Goal: Information Seeking & Learning: Learn about a topic

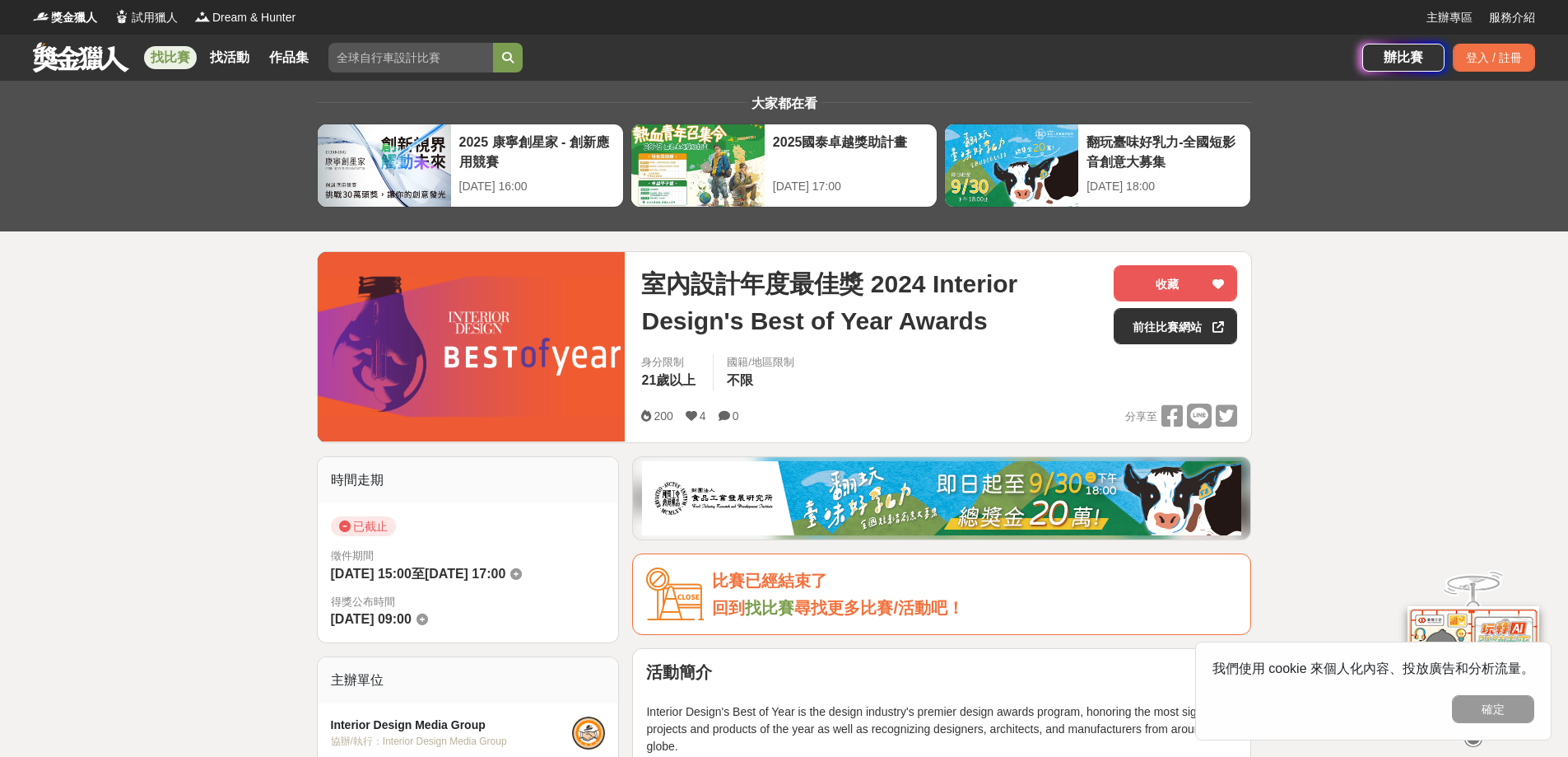
drag, startPoint x: 1190, startPoint y: 332, endPoint x: 1378, endPoint y: 308, distance: 189.5
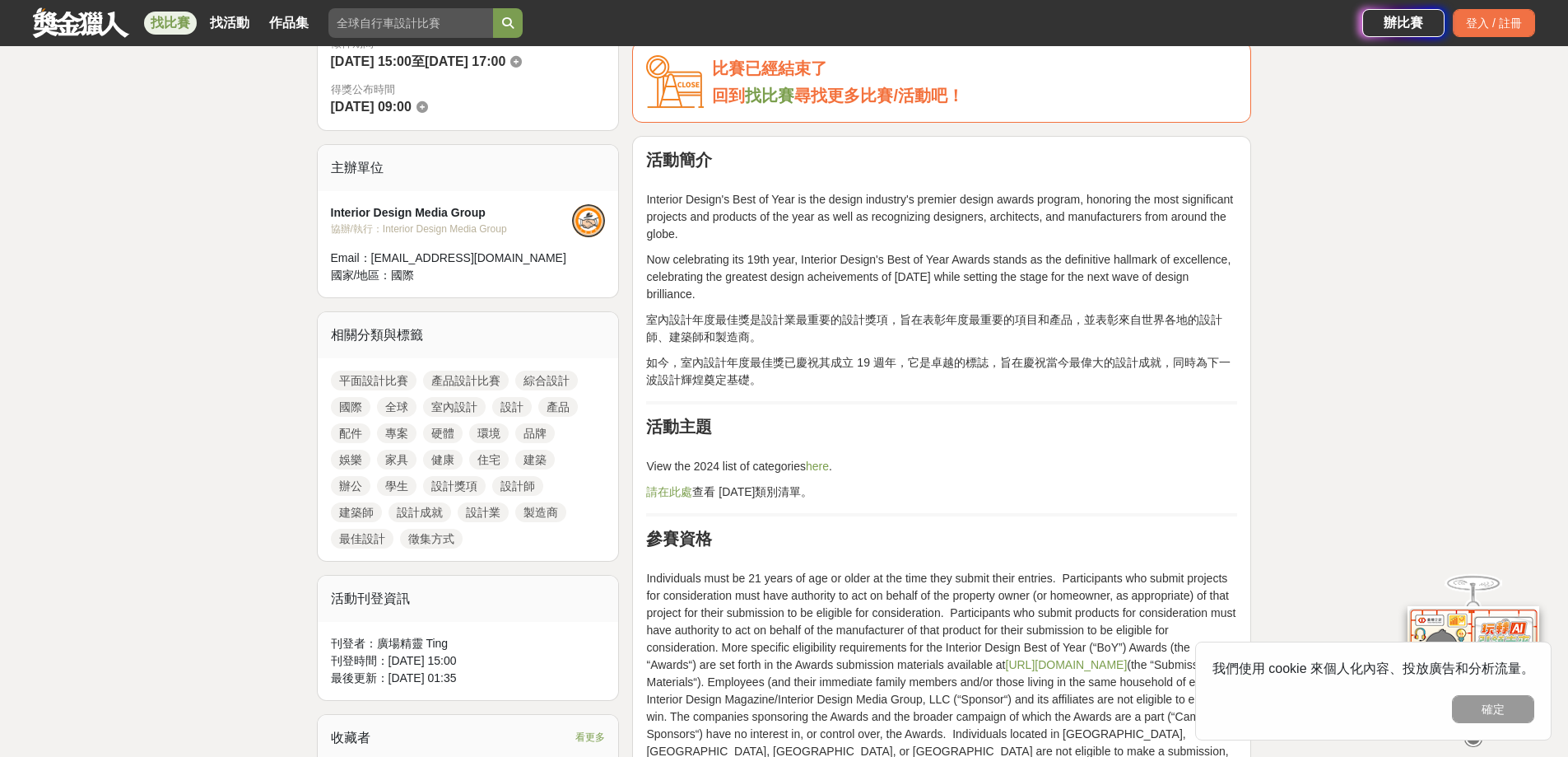
scroll to position [412, 0]
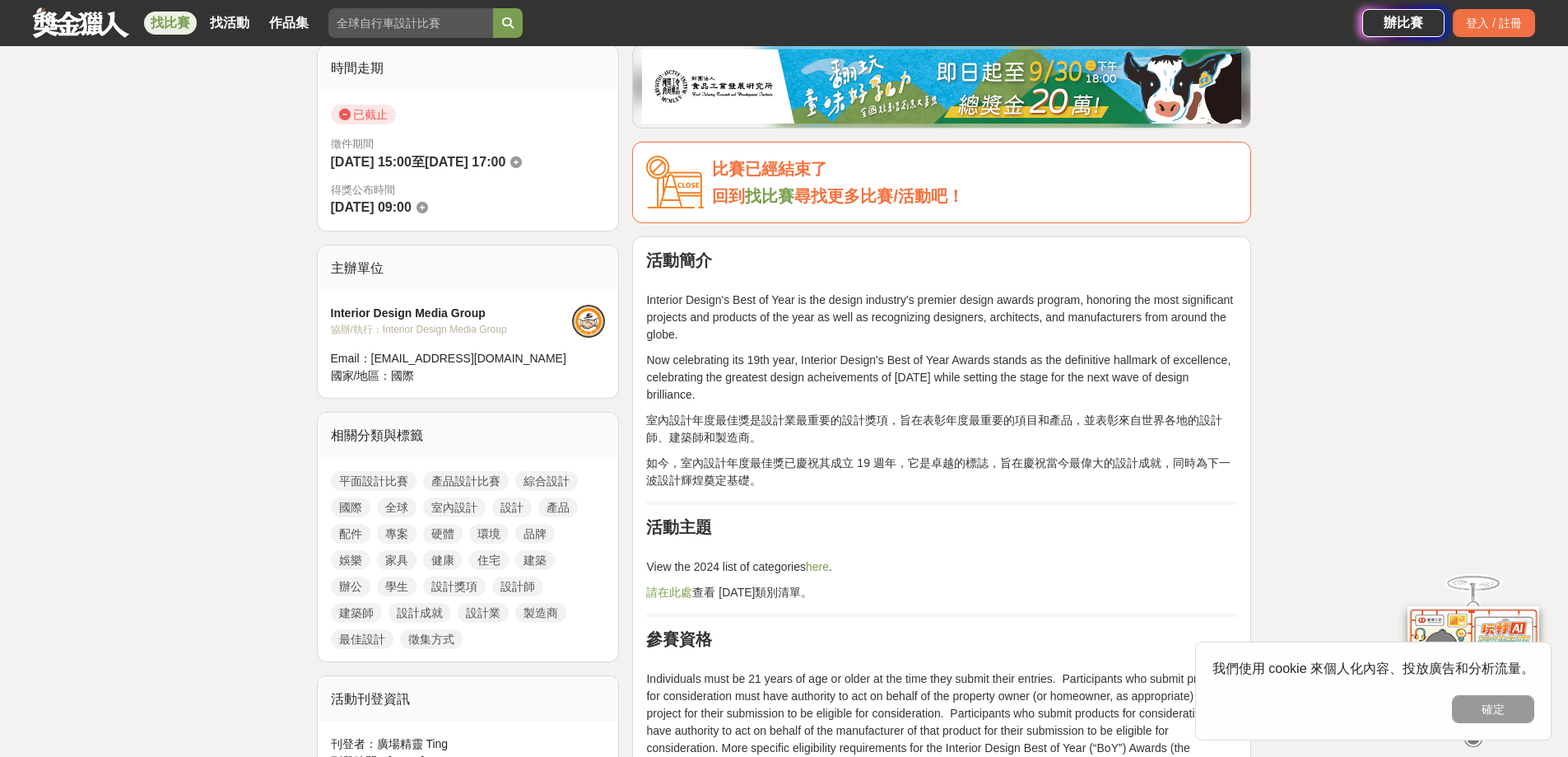
click at [770, 192] on link "找比賽" at bounding box center [770, 196] width 50 height 18
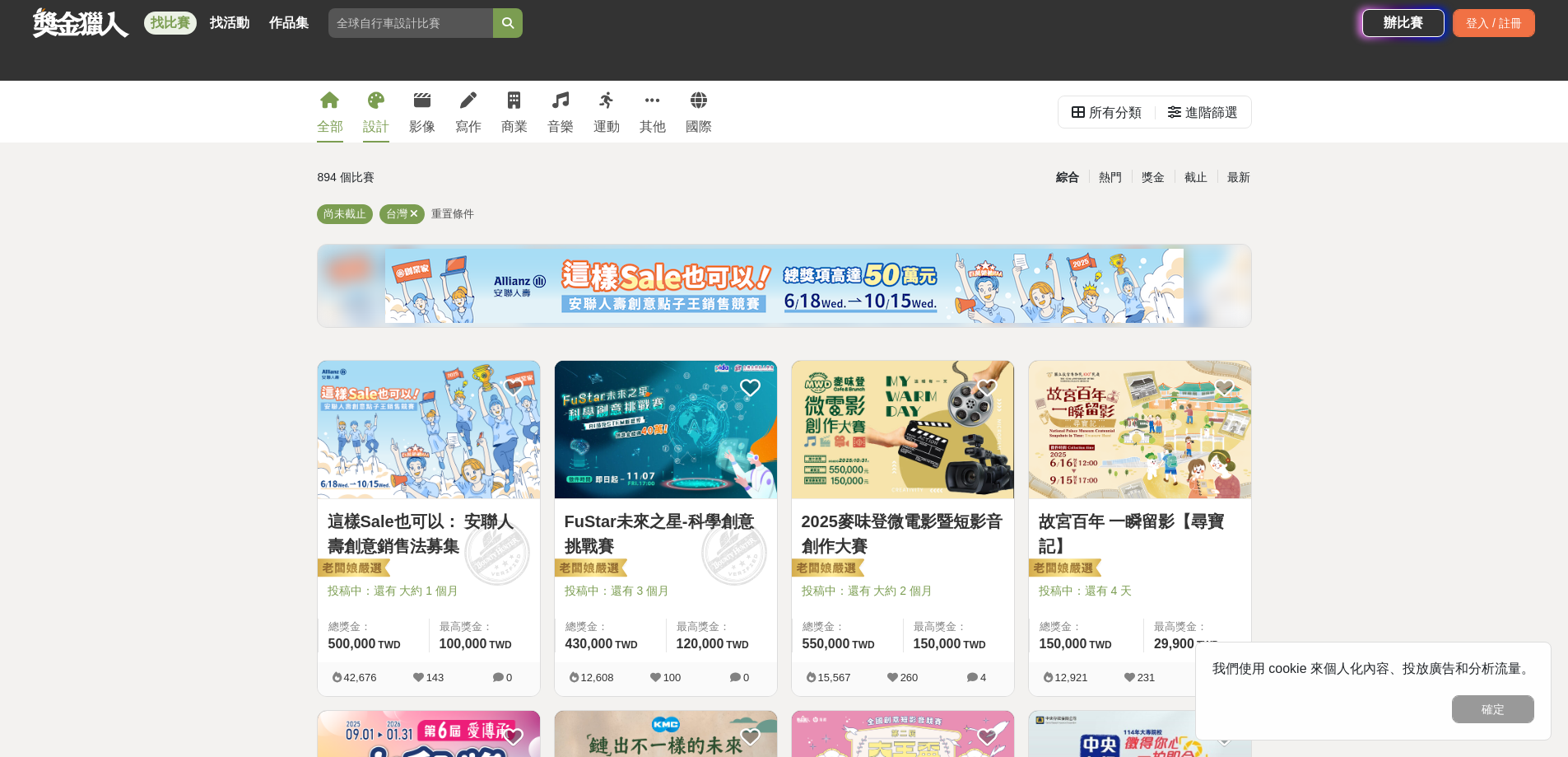
click at [369, 109] on icon at bounding box center [376, 100] width 17 height 17
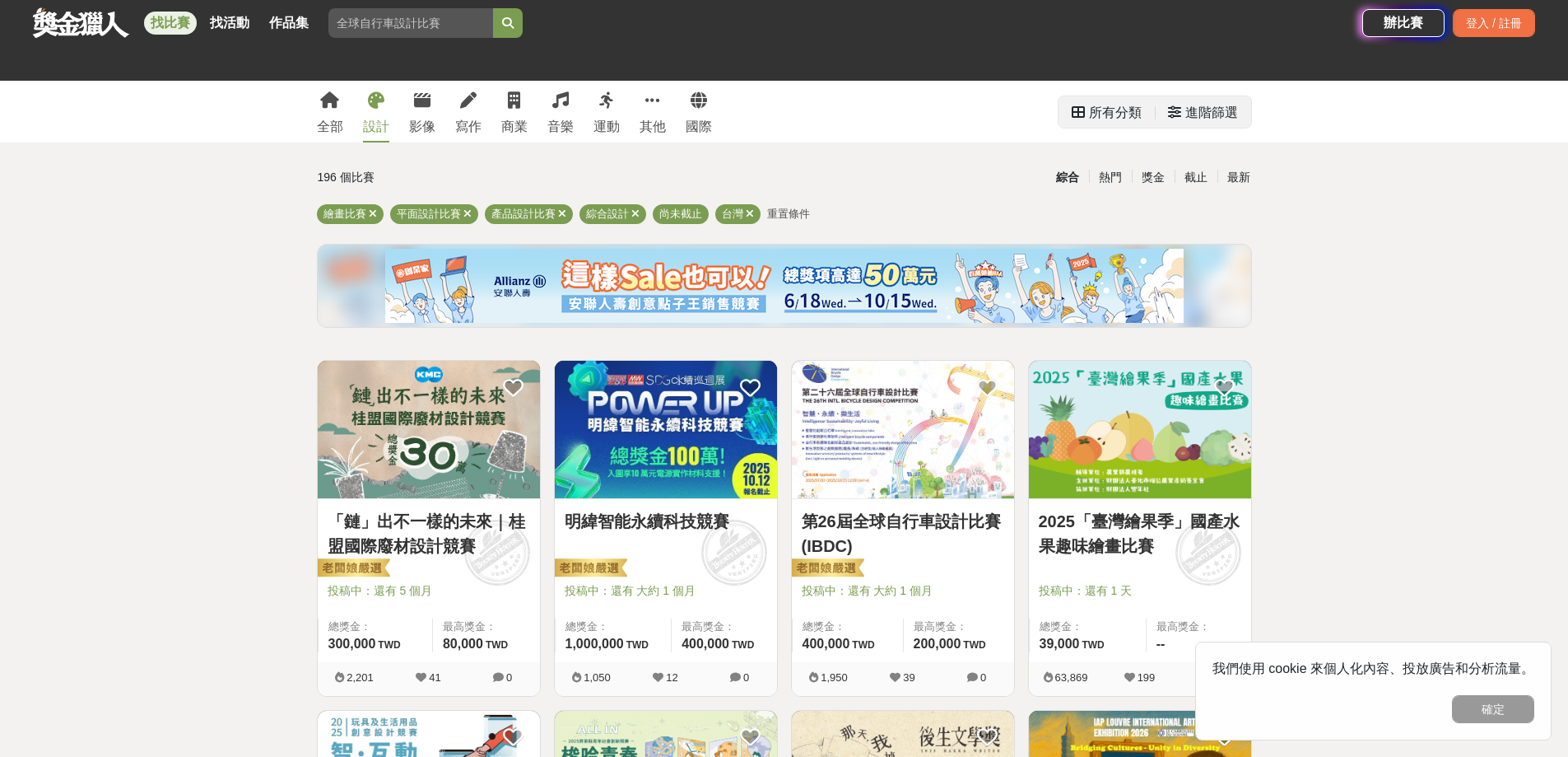
click at [1128, 111] on div "所有分類" at bounding box center [1114, 113] width 52 height 33
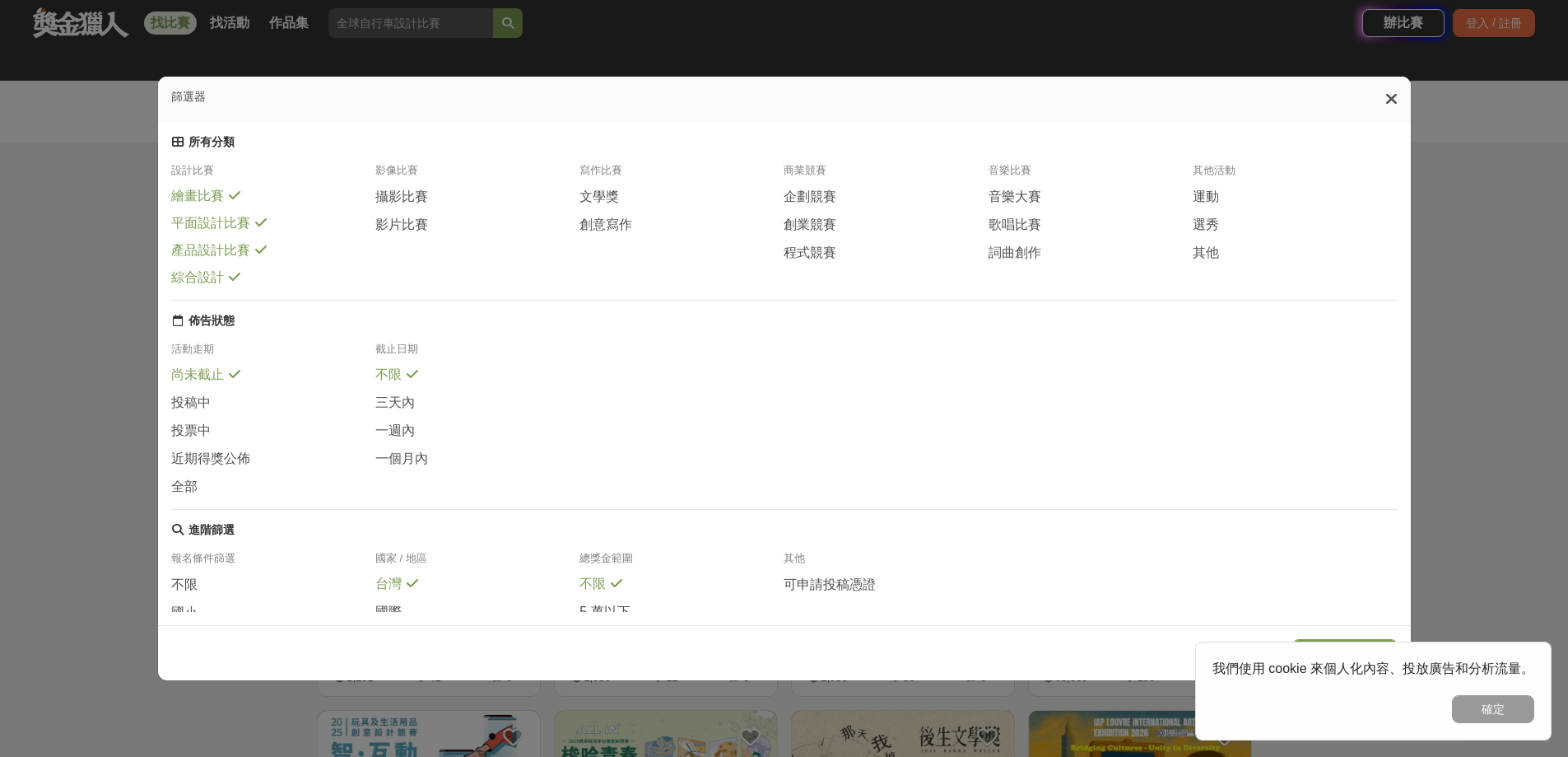
click at [233, 202] on icon at bounding box center [234, 195] width 12 height 13
click at [264, 233] on div "平面設計比賽" at bounding box center [273, 224] width 204 height 18
click at [262, 261] on div "產品設計比賽" at bounding box center [273, 253] width 204 height 18
click at [234, 285] on icon at bounding box center [234, 279] width 12 height 13
click at [1214, 262] on span "其他" at bounding box center [1207, 254] width 27 height 18
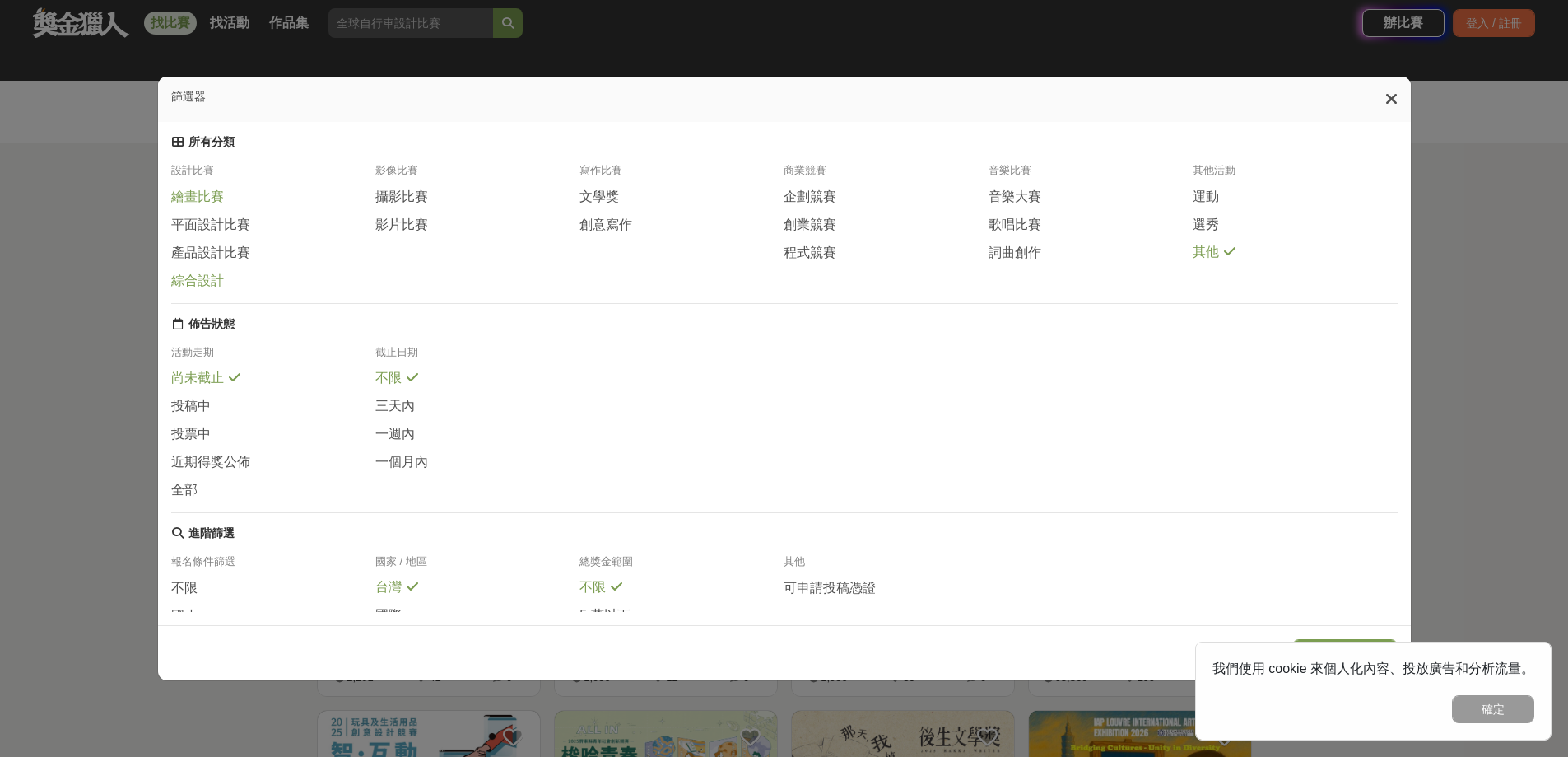
click at [1213, 261] on span "其他" at bounding box center [1207, 253] width 27 height 18
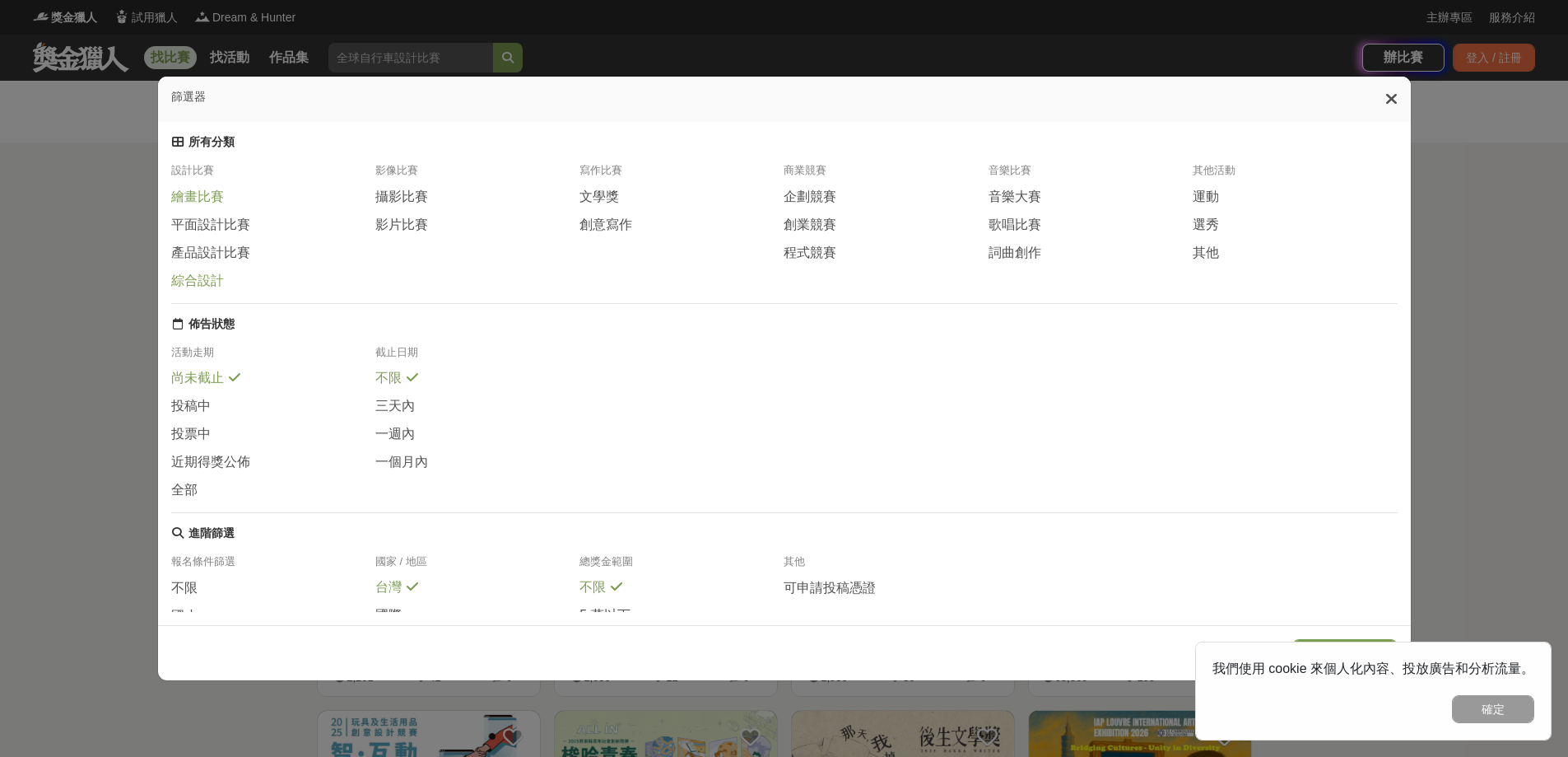
click at [199, 290] on span "綜合設計" at bounding box center [197, 282] width 52 height 18
click at [1217, 262] on span "其他" at bounding box center [1207, 254] width 27 height 18
click at [1391, 104] on icon at bounding box center [1392, 98] width 12 height 17
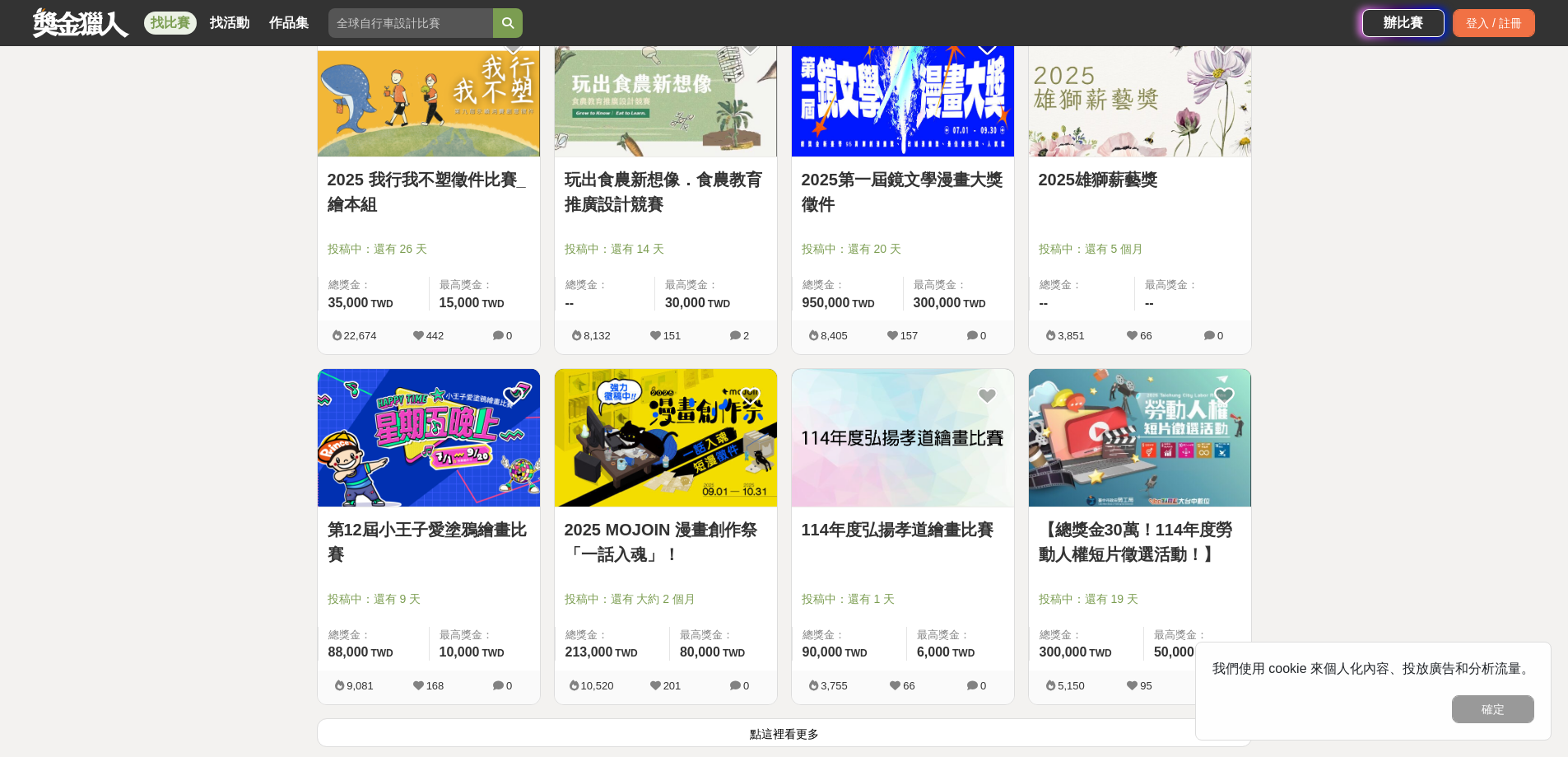
scroll to position [2059, 0]
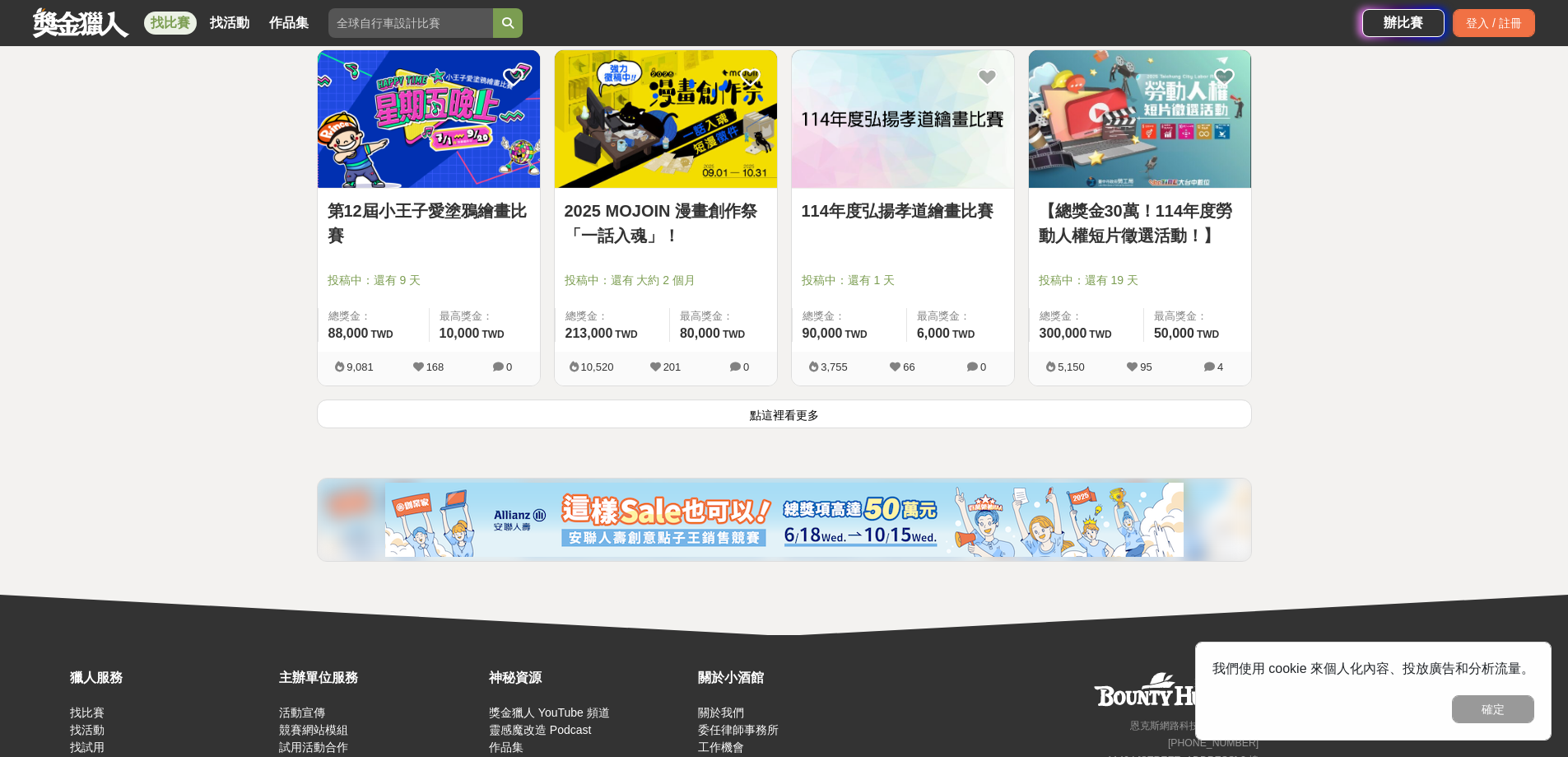
click at [545, 417] on button "點這裡看更多" at bounding box center [785, 414] width 935 height 29
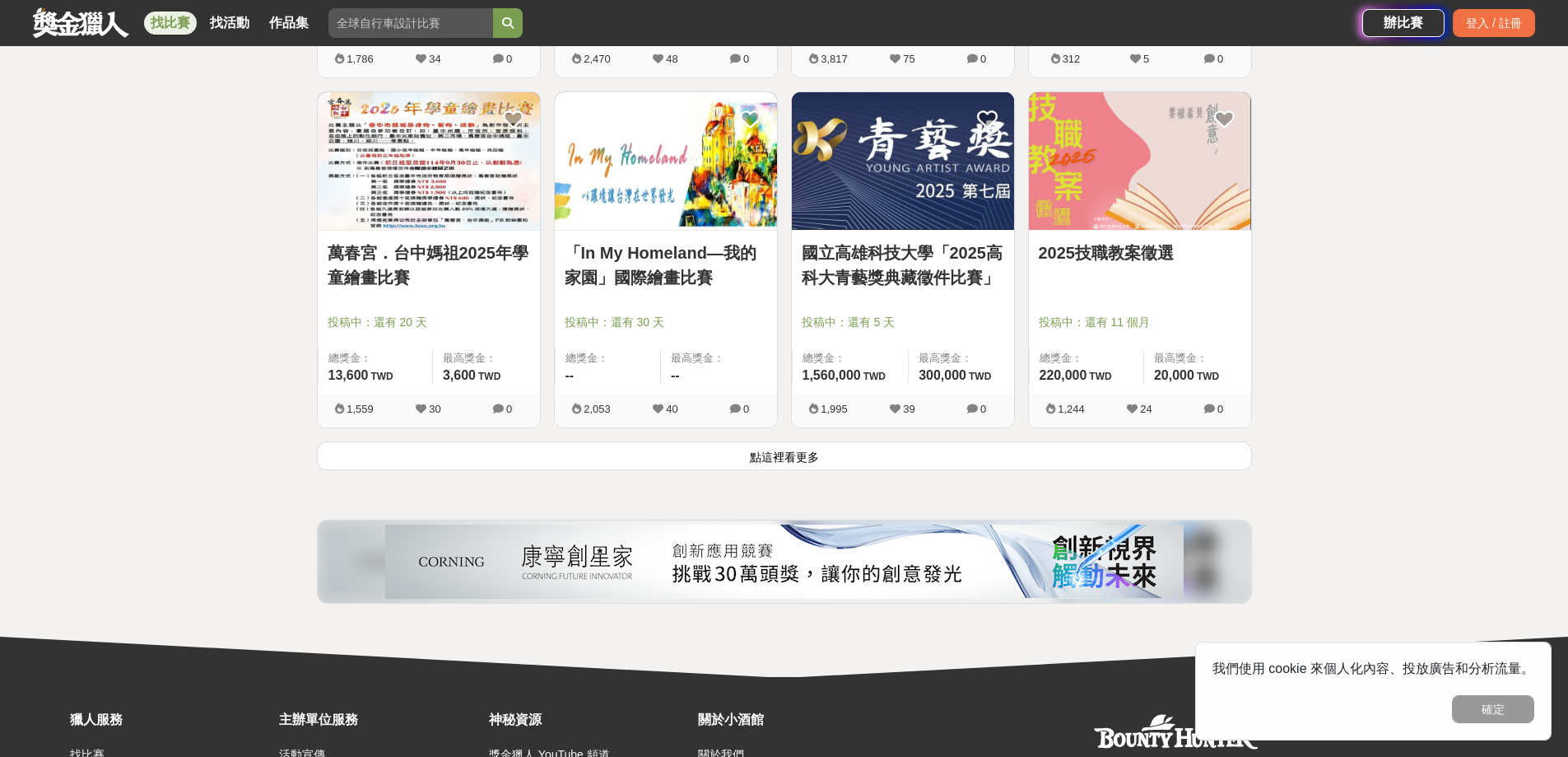
scroll to position [4119, 0]
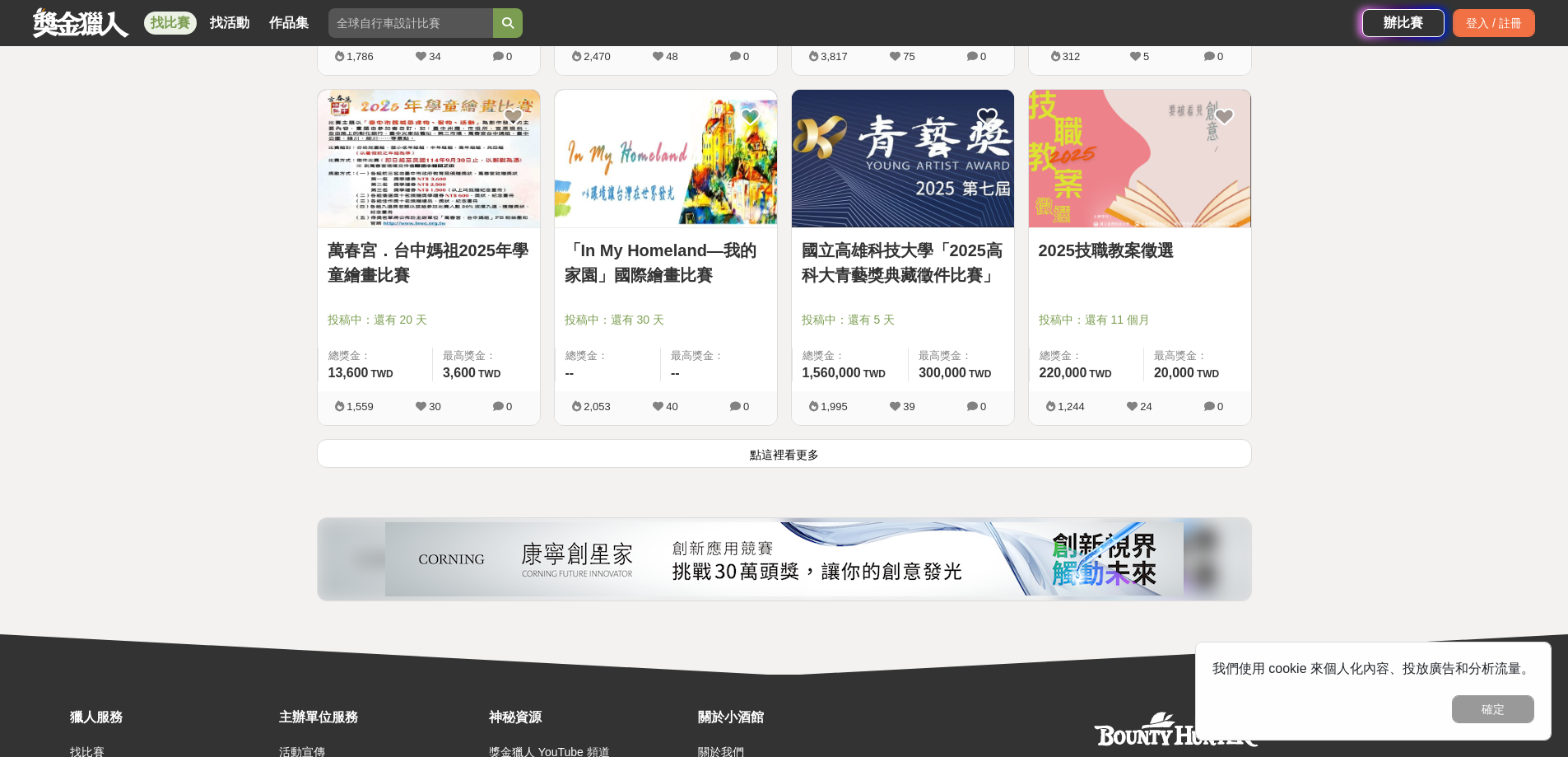
click at [1004, 450] on button "點這裡看更多" at bounding box center [785, 453] width 935 height 29
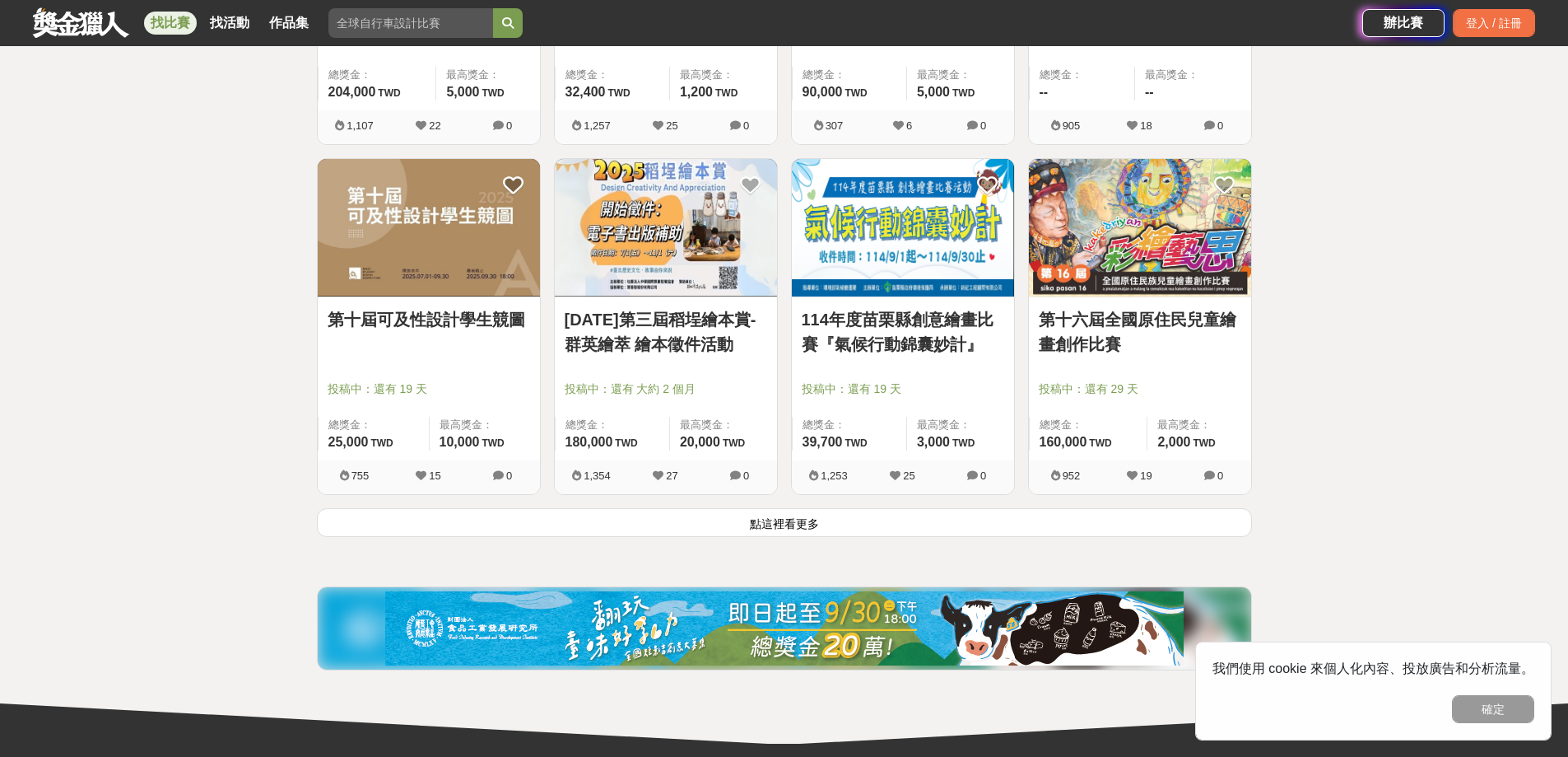
scroll to position [6178, 0]
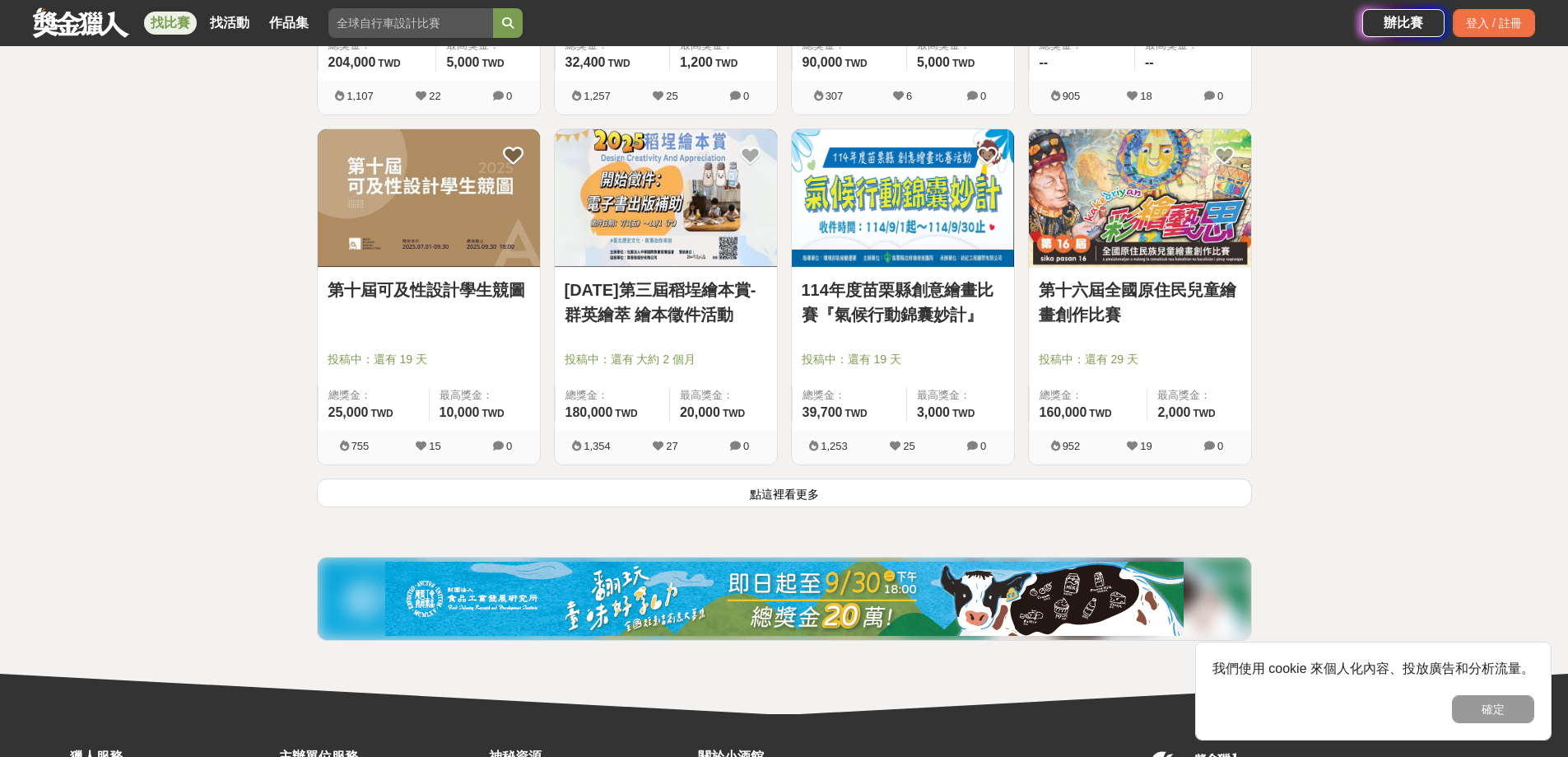
click at [937, 488] on button "點這裡看更多" at bounding box center [785, 493] width 935 height 29
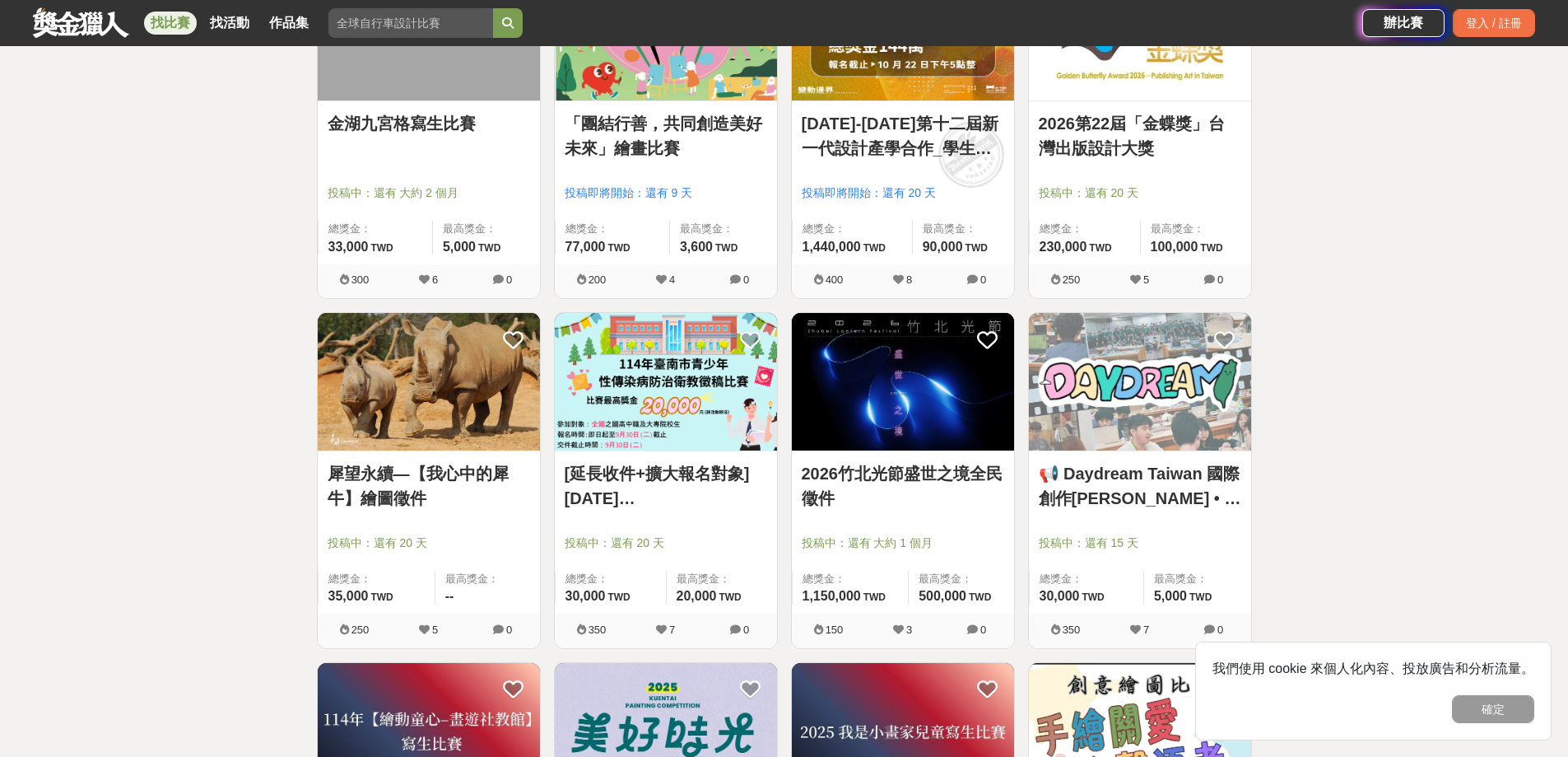
scroll to position [8320, 0]
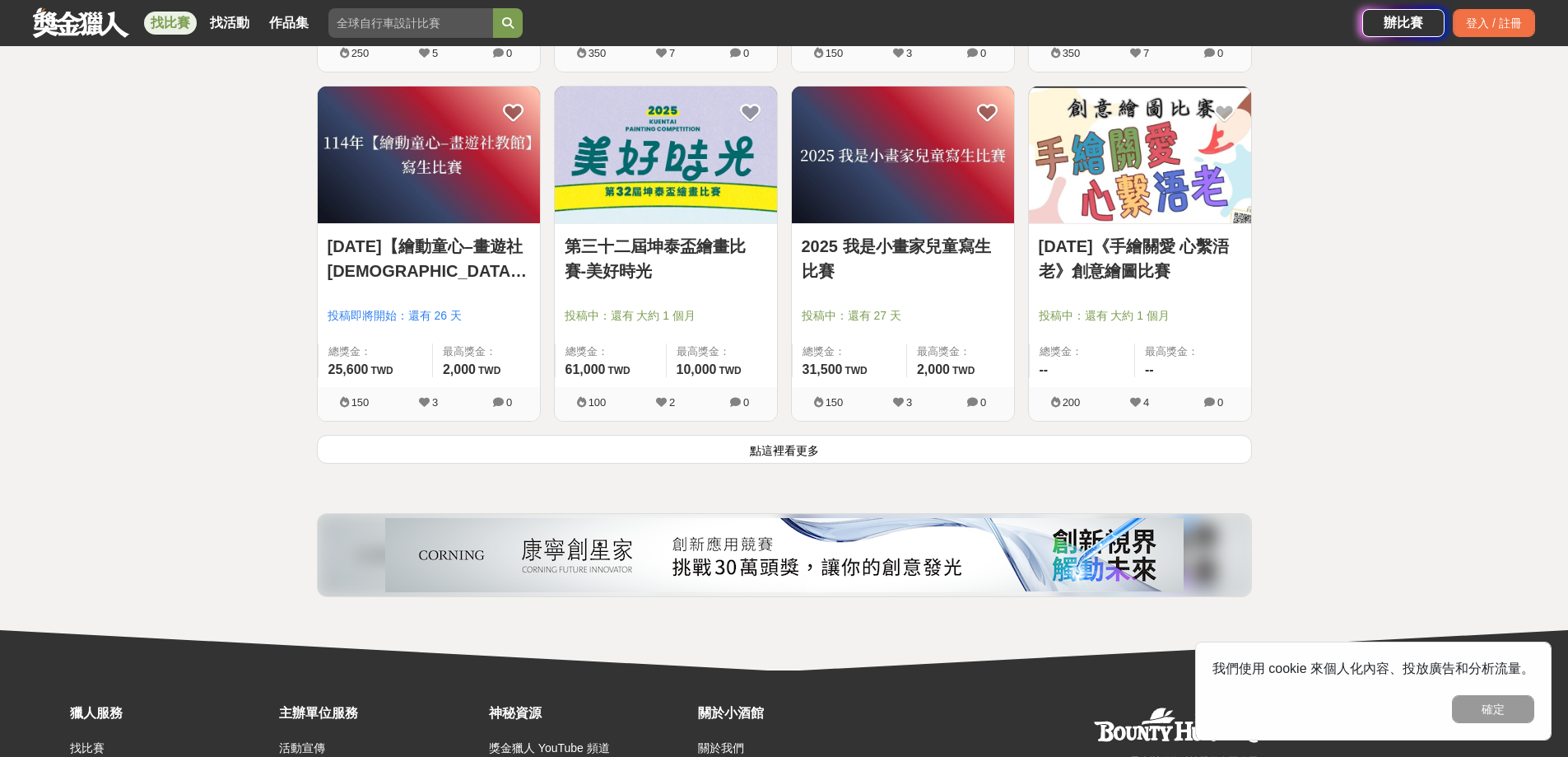
click at [942, 457] on button "點這裡看更多" at bounding box center [785, 449] width 935 height 29
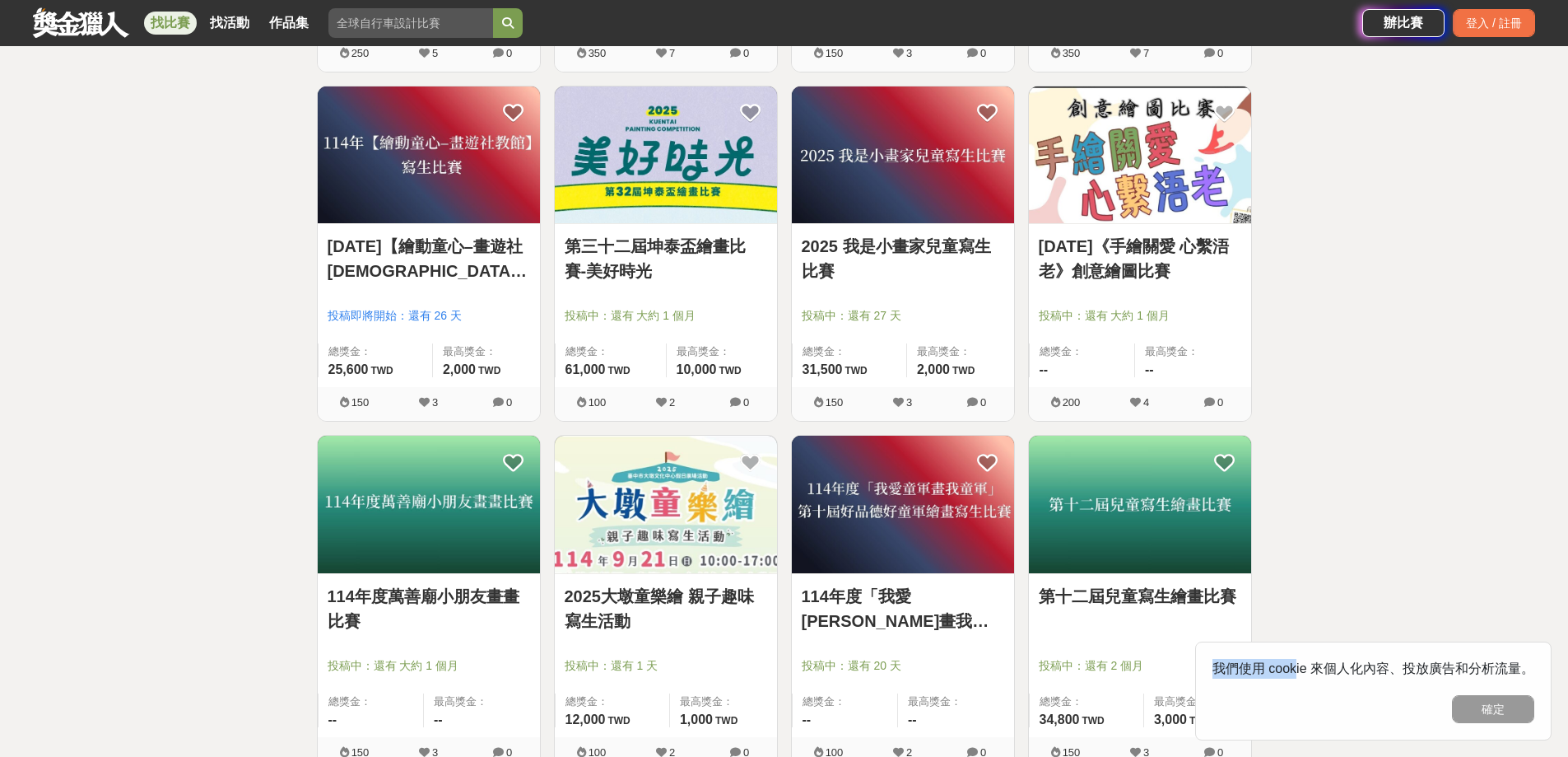
drag, startPoint x: 1227, startPoint y: 655, endPoint x: 1580, endPoint y: 655, distance: 353.0
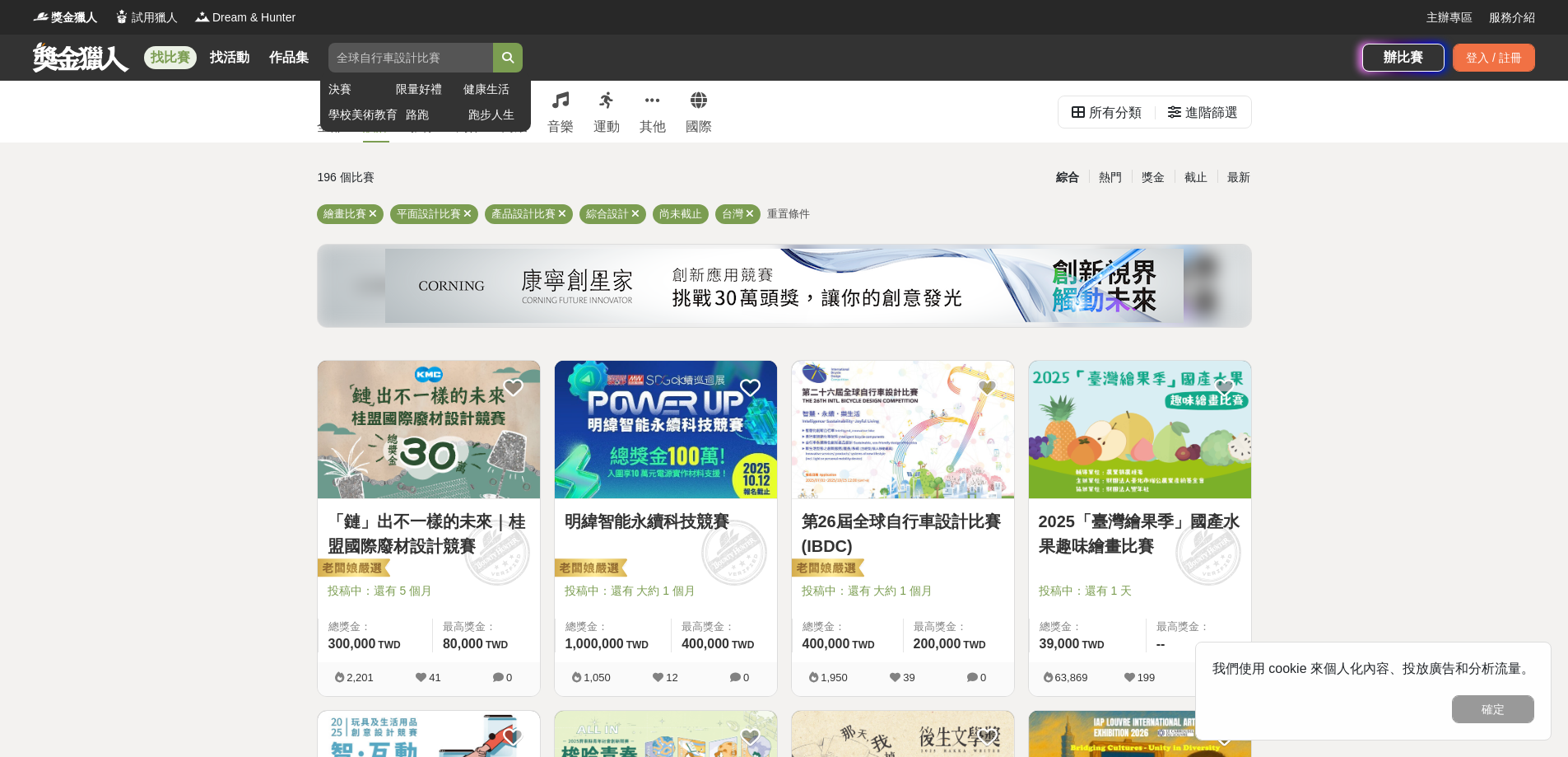
click at [448, 55] on input "search" at bounding box center [411, 57] width 165 height 29
type input "室內設計"
click at [493, 43] on button "submit" at bounding box center [508, 57] width 29 height 29
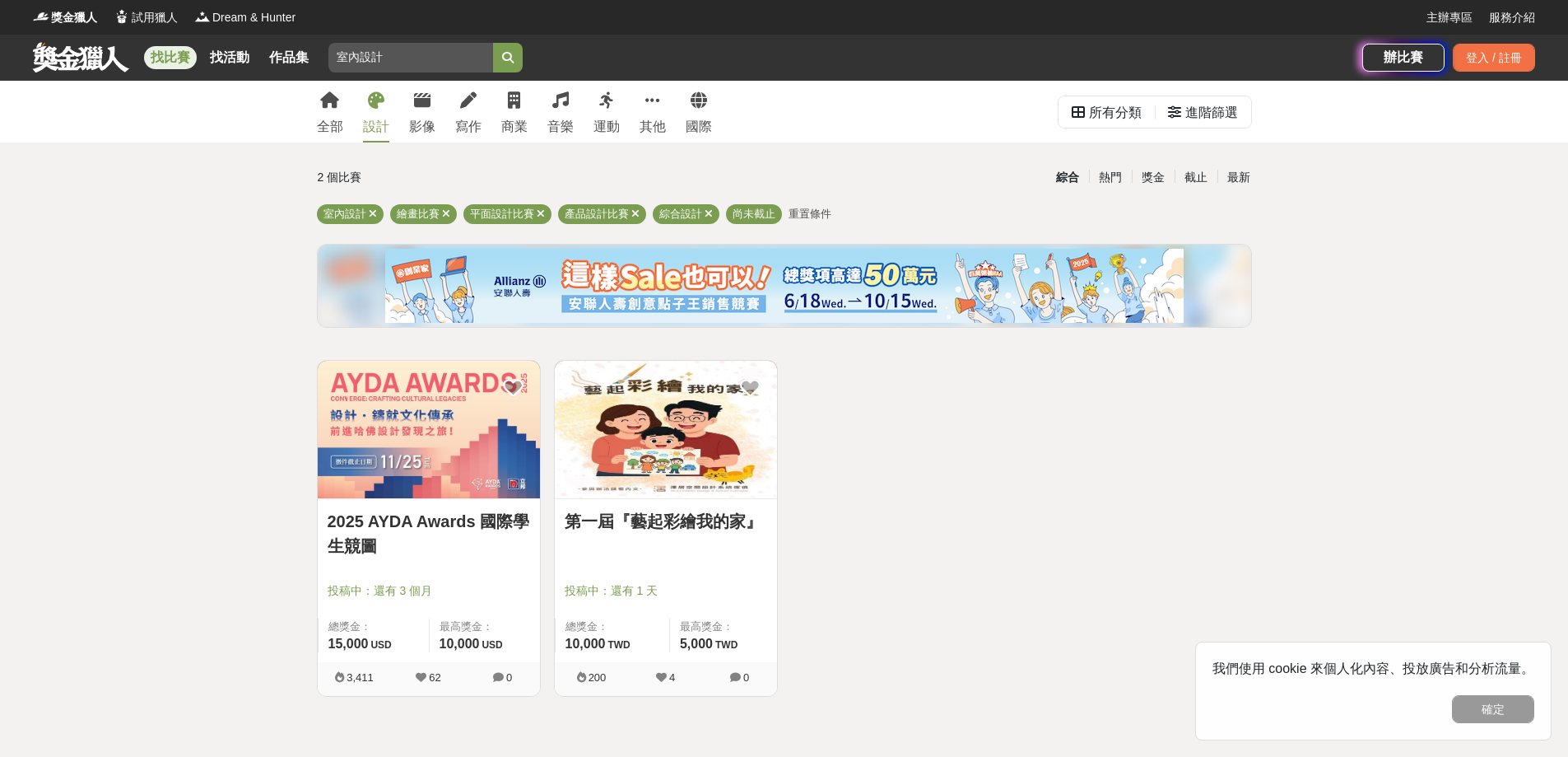
click at [1098, 545] on div "2025 AYDA Awards 國際學生競圖 投稿中：還有 3 個月 總獎金： 15,000 15,000 USD 最高獎金： 10,000 USD 3,4…" at bounding box center [784, 535] width 949 height 350
click at [798, 211] on span "重置條件" at bounding box center [810, 214] width 43 height 12
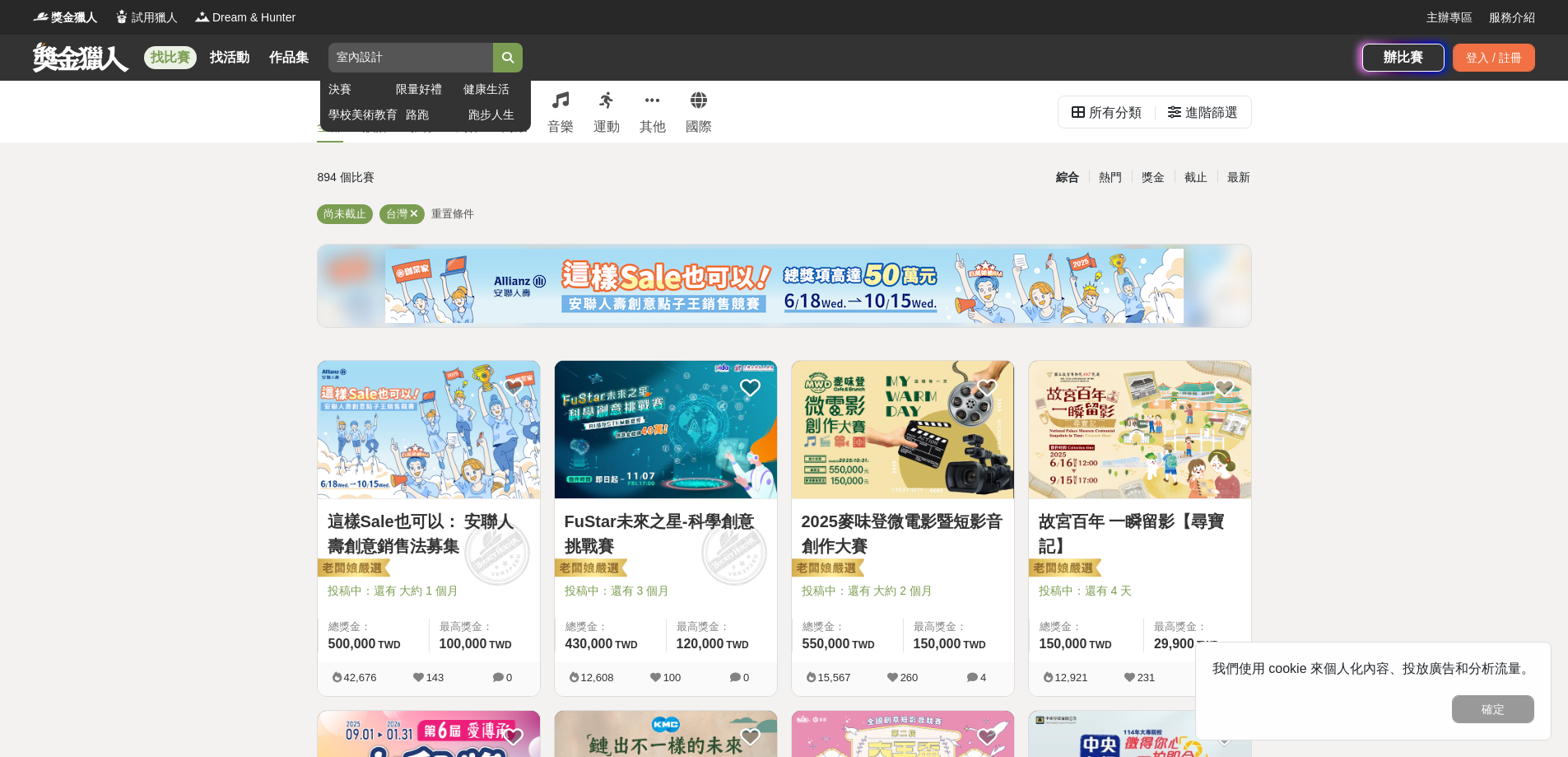
click at [424, 56] on input "室內設計" at bounding box center [411, 57] width 165 height 29
click at [520, 59] on button "submit" at bounding box center [508, 57] width 29 height 29
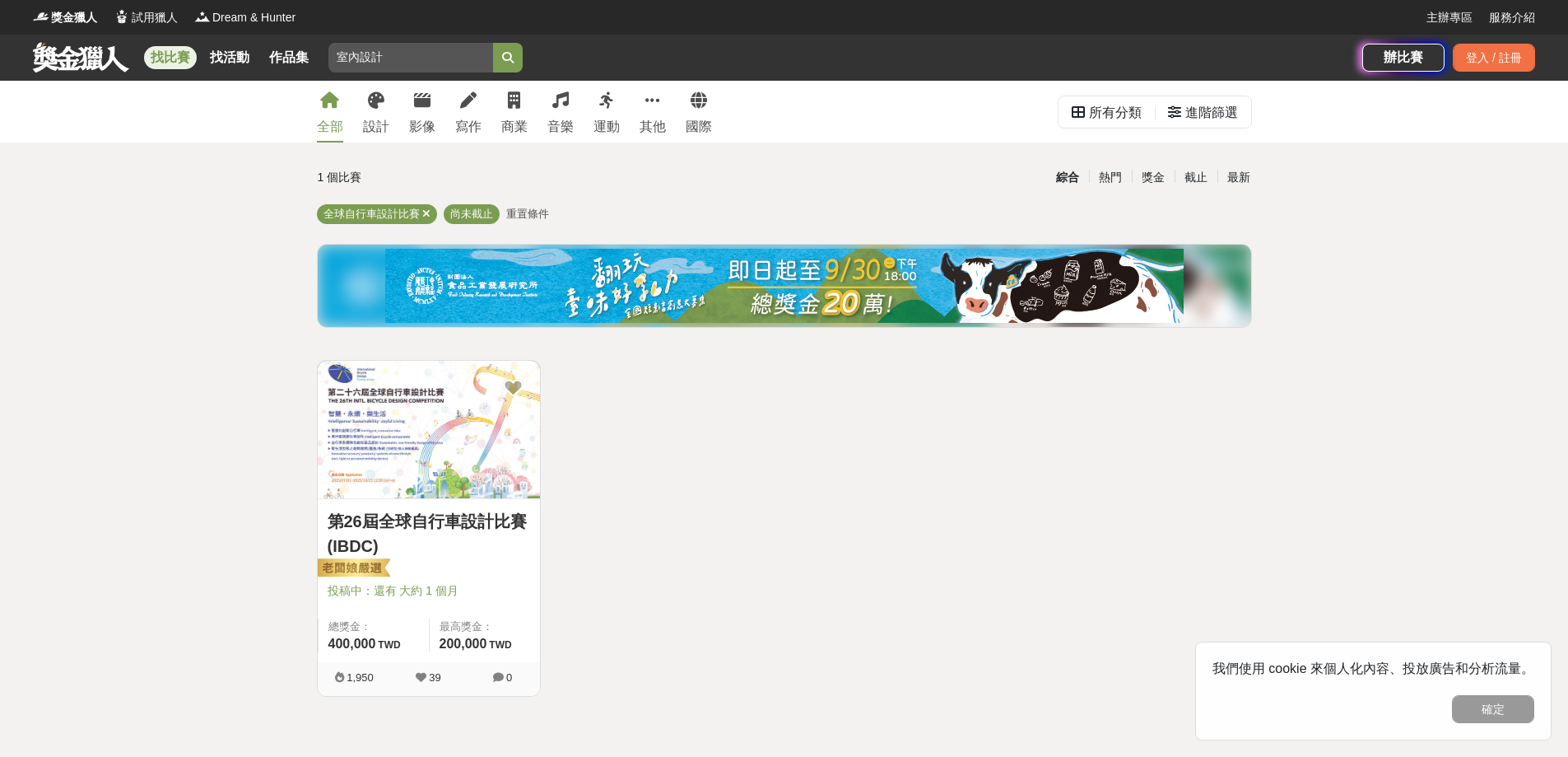
click at [396, 418] on img at bounding box center [429, 429] width 222 height 137
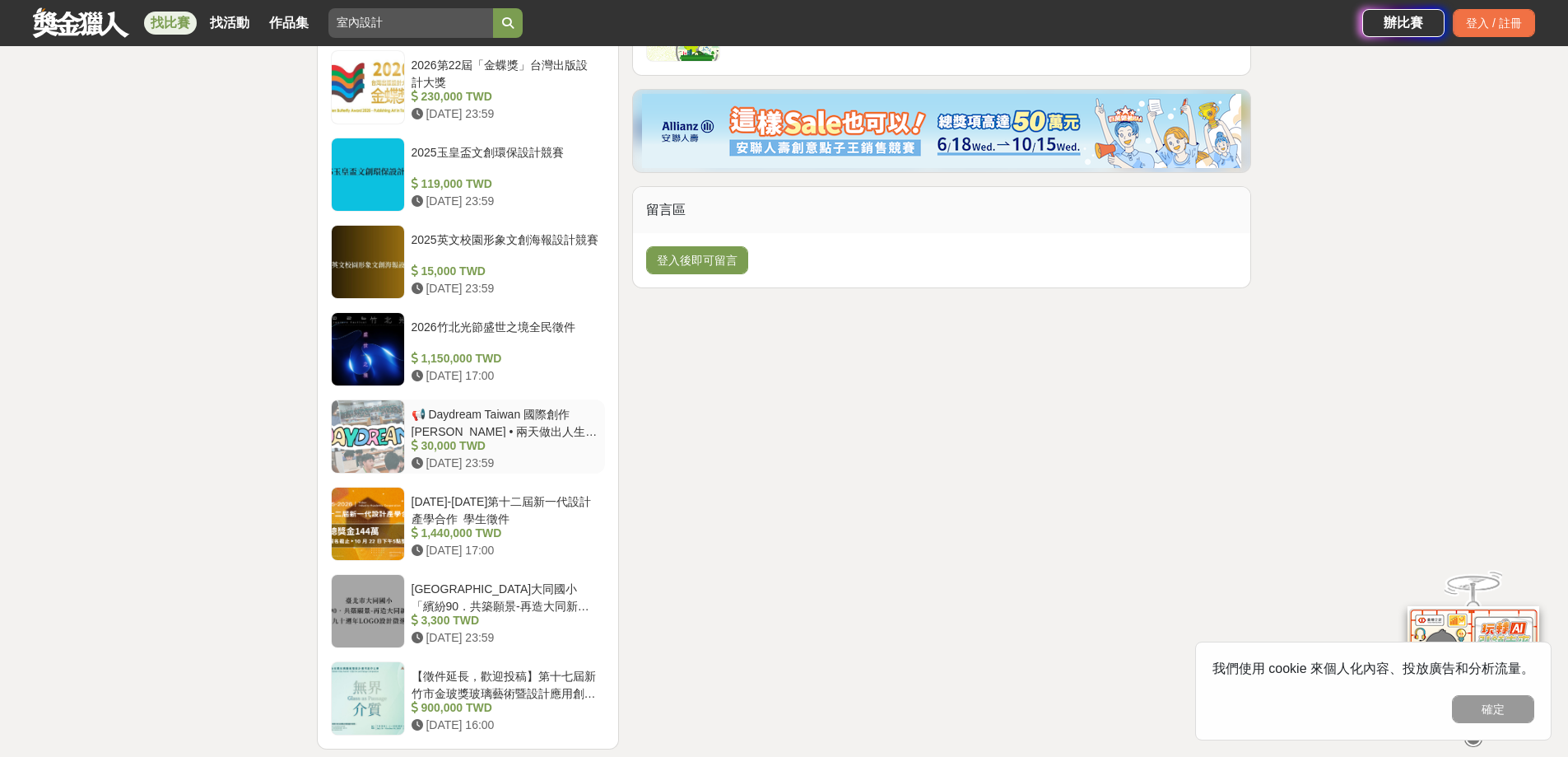
scroll to position [2517, 0]
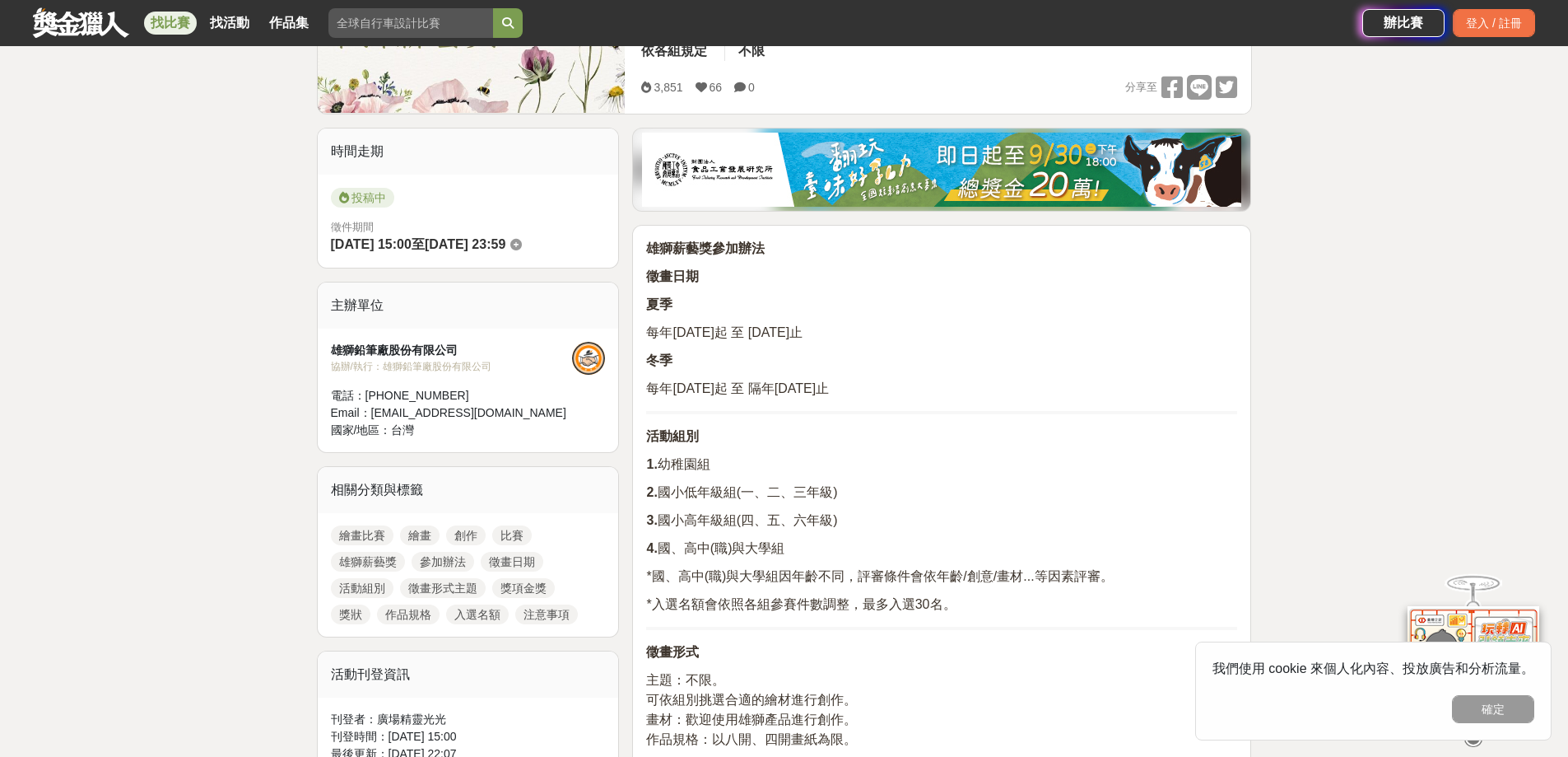
scroll to position [906, 0]
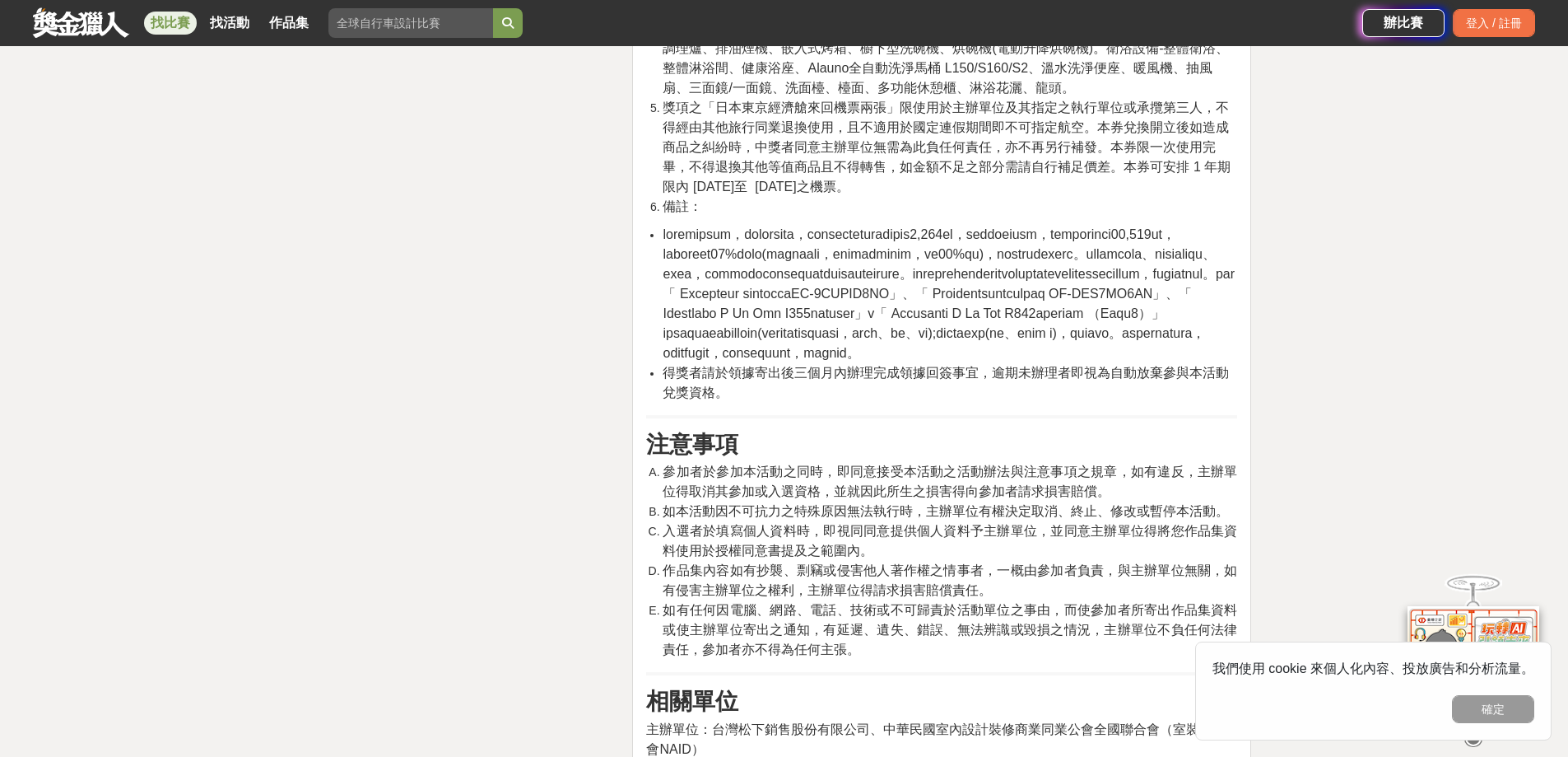
scroll to position [2801, 0]
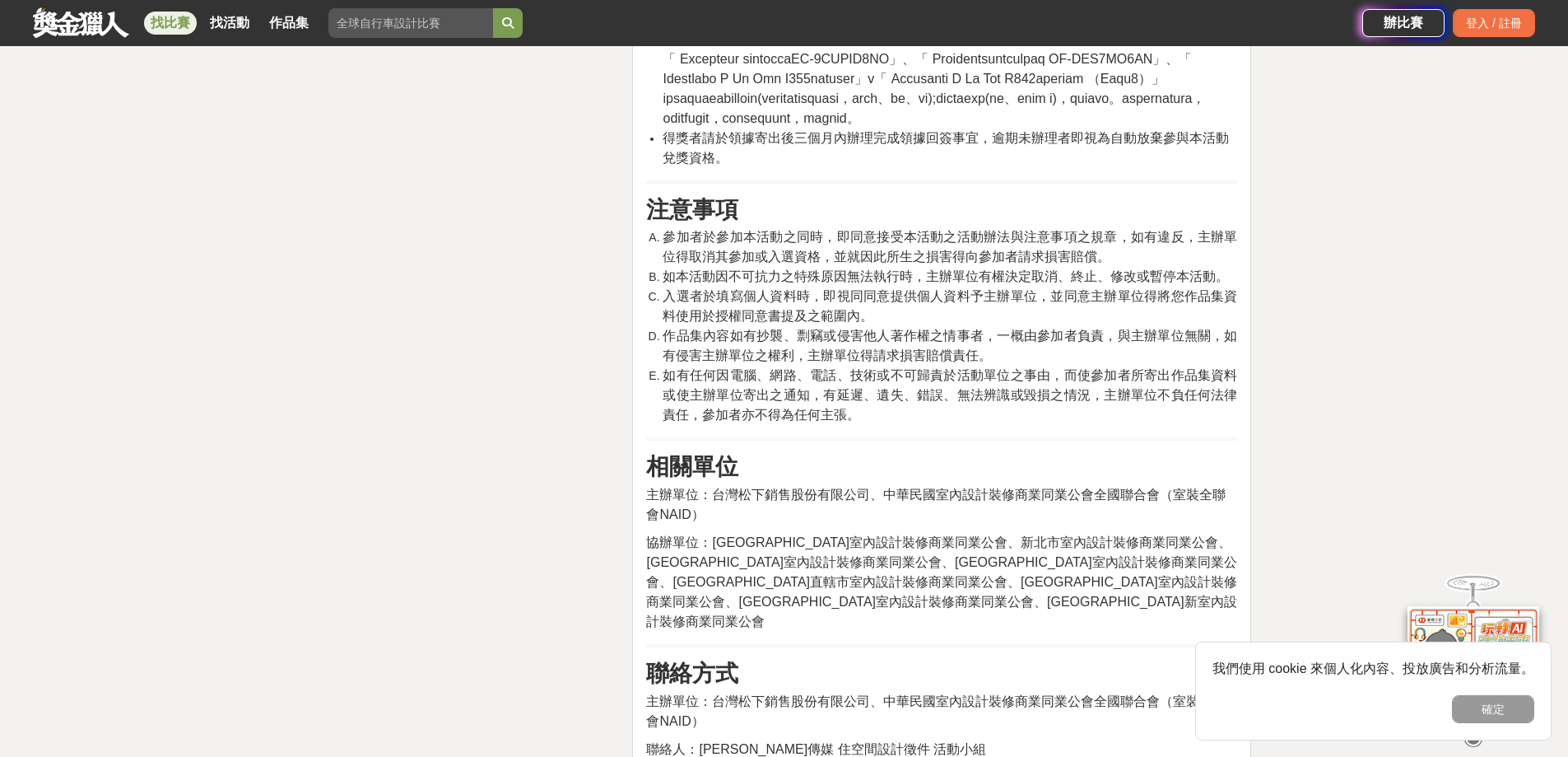
drag, startPoint x: 745, startPoint y: 402, endPoint x: 670, endPoint y: 509, distance: 130.7
click at [670, 422] on span "如有任何因電腦、網路、電話、技術或不可歸責於活動單位之事由，而使參加者所寄出作品集資料或使主辦單位寄出之通知，有延遲、遺失、錯誤、無法辨識或毀損之情況，主辦單…" at bounding box center [950, 394] width 575 height 53
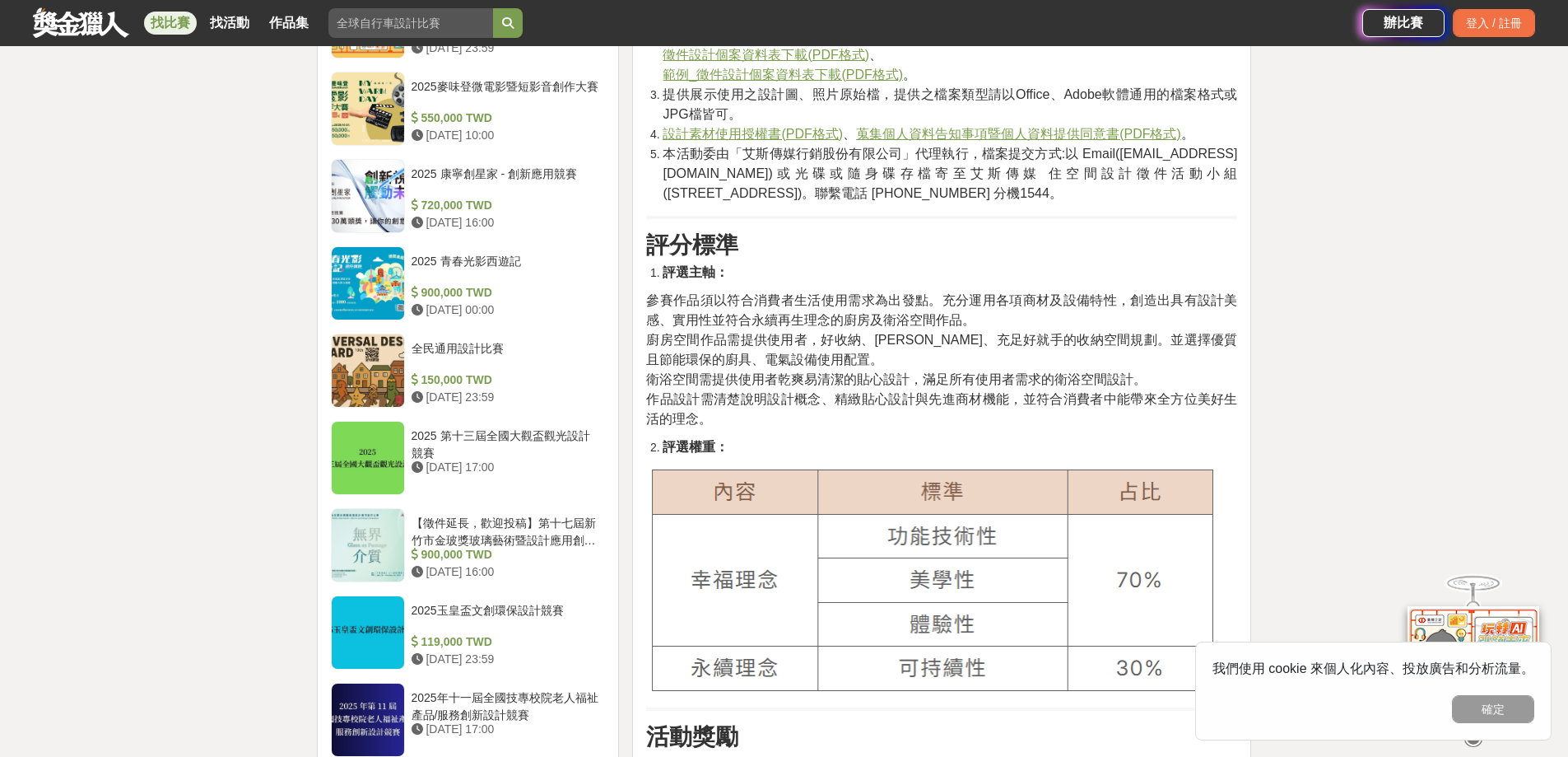
scroll to position [0, 0]
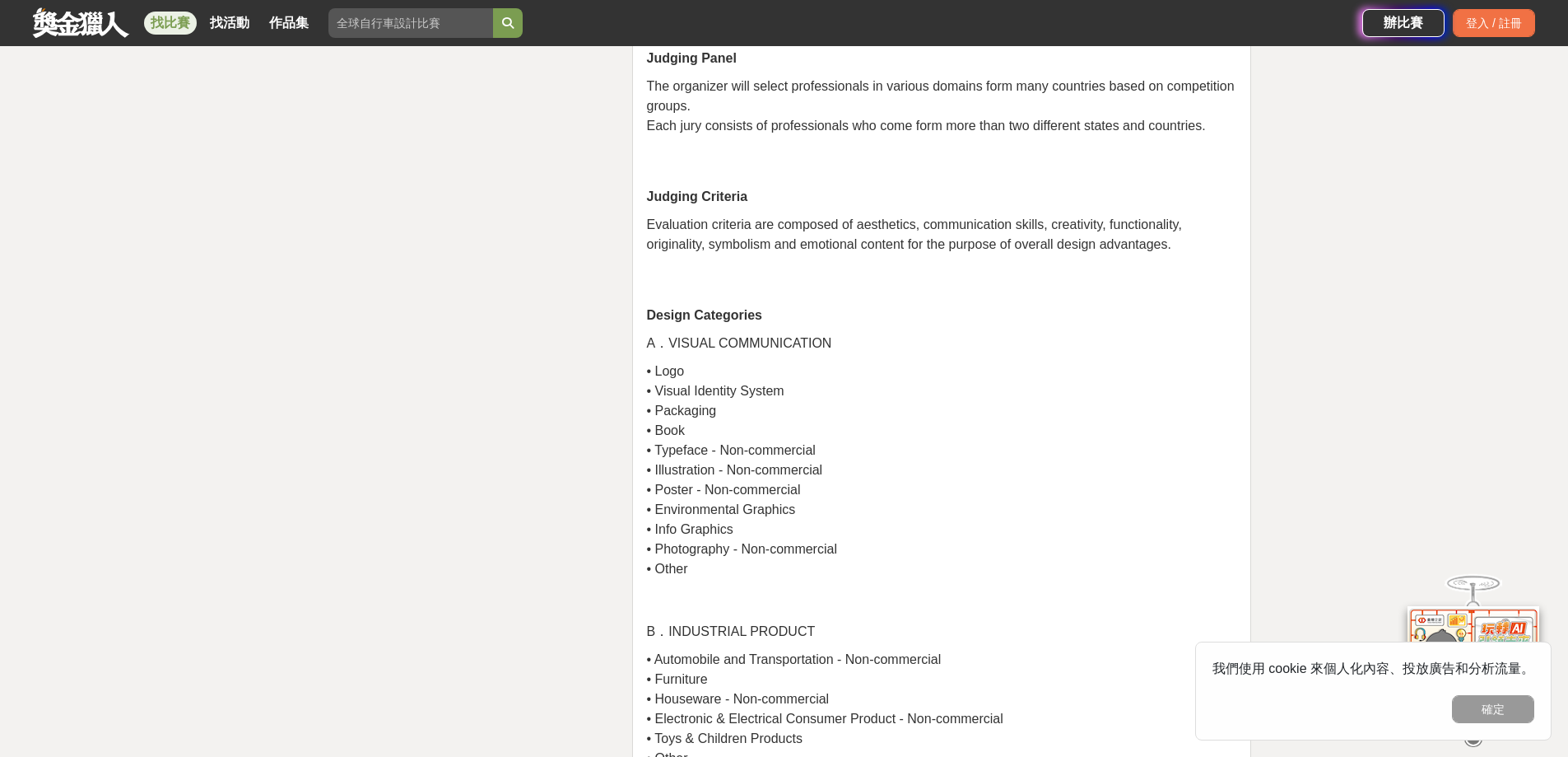
scroll to position [5108, 0]
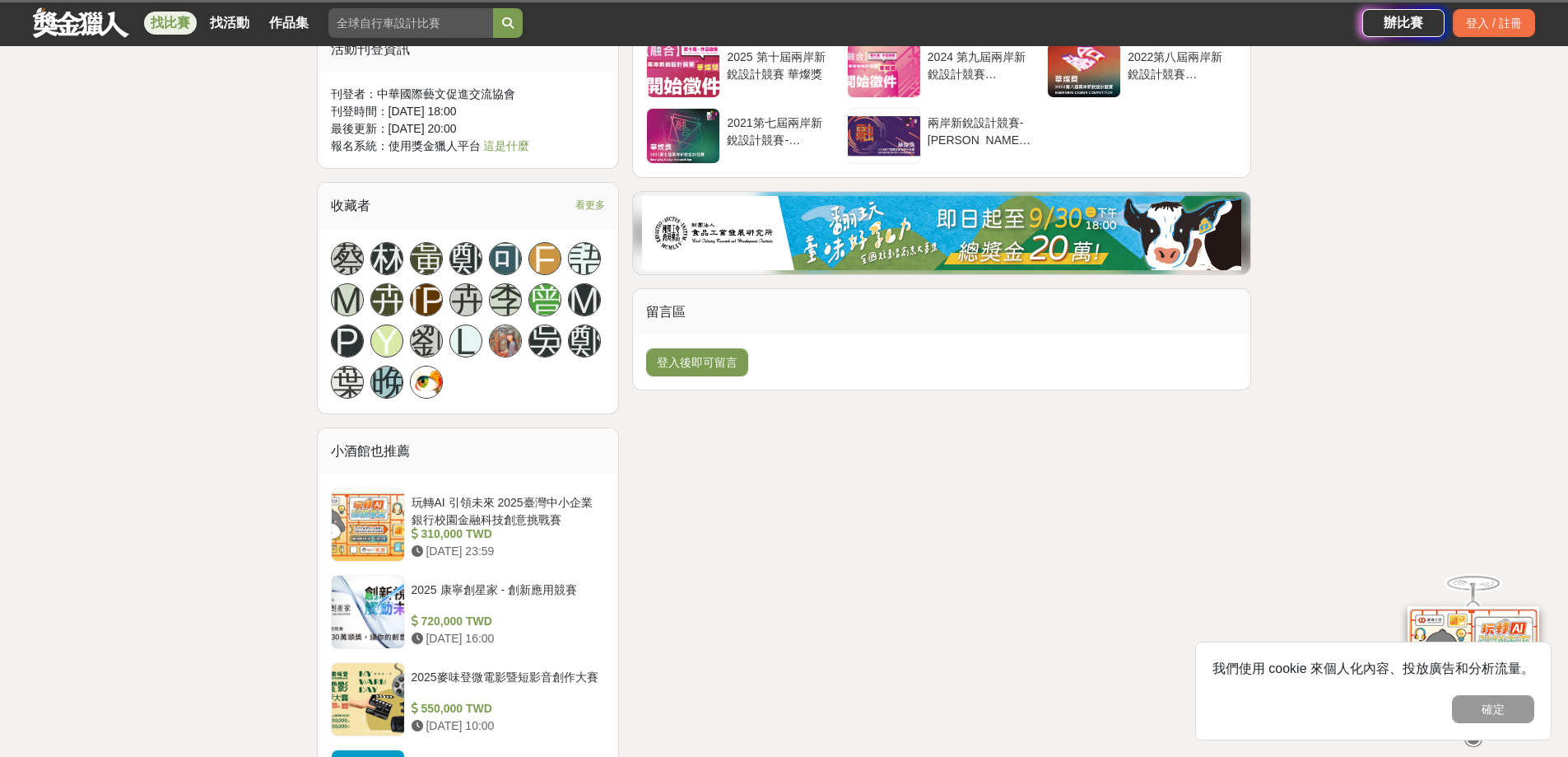
scroll to position [2142, 0]
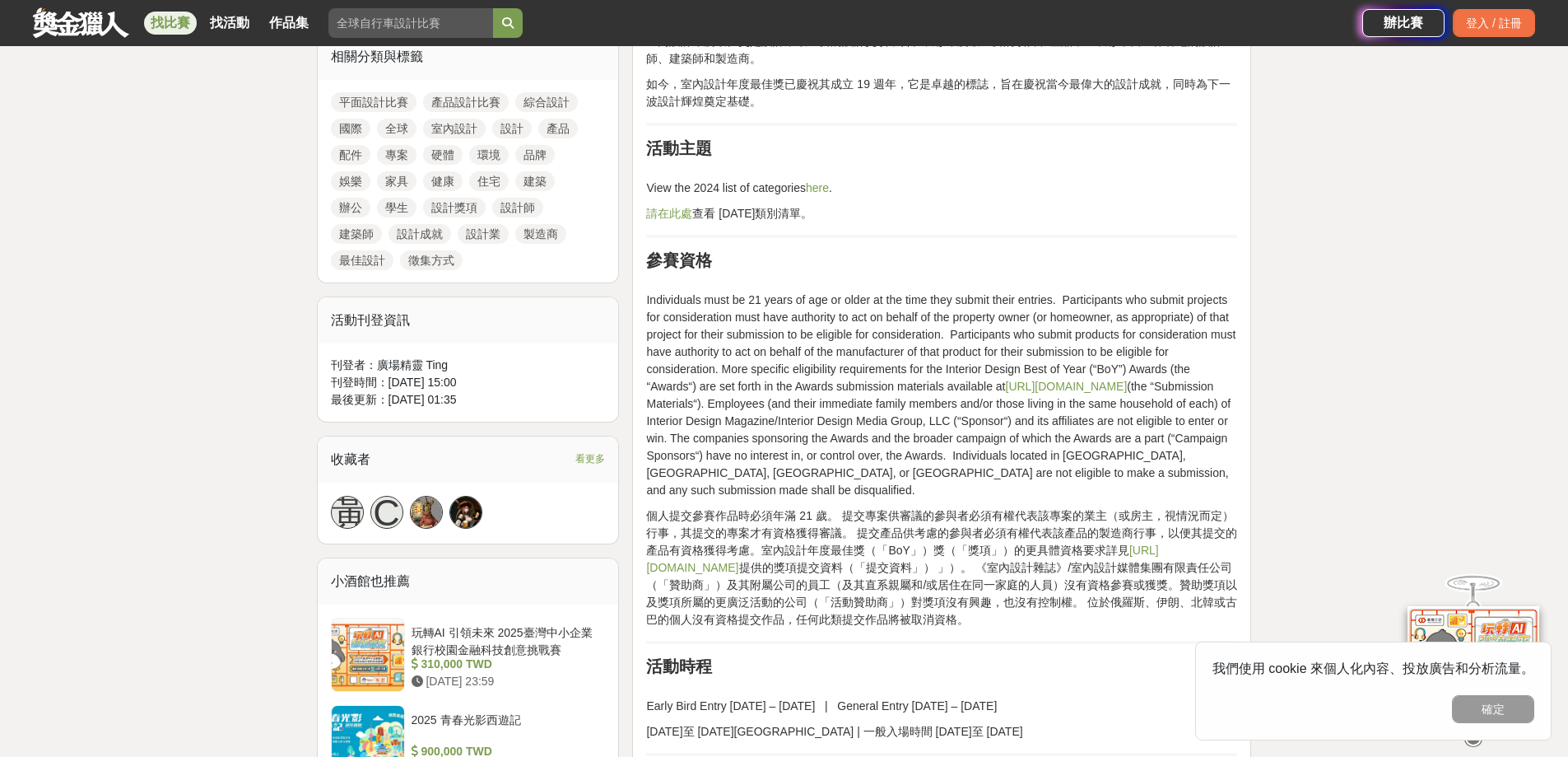
scroll to position [823, 0]
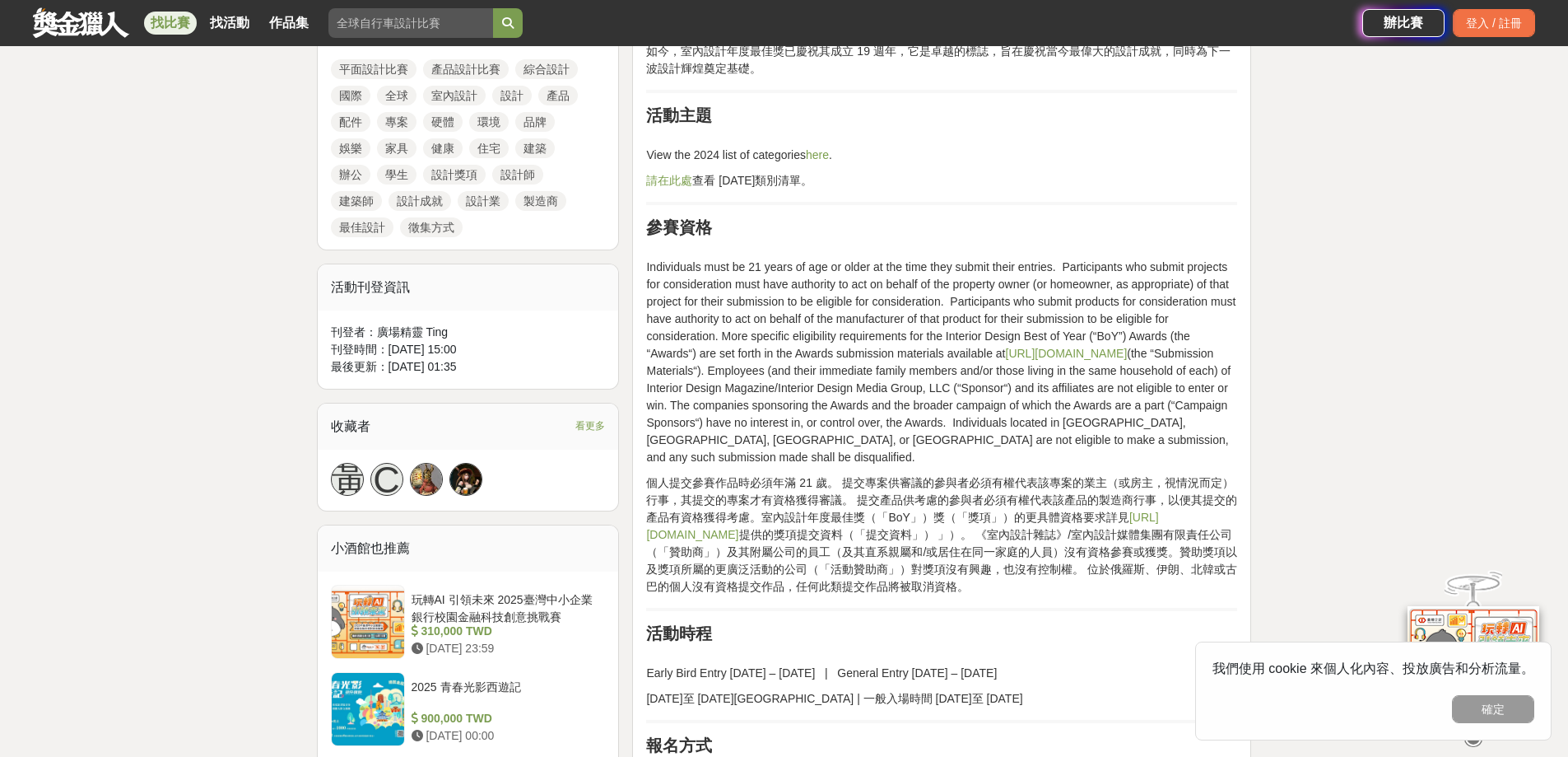
click at [439, 95] on link "室內設計" at bounding box center [454, 96] width 63 height 20
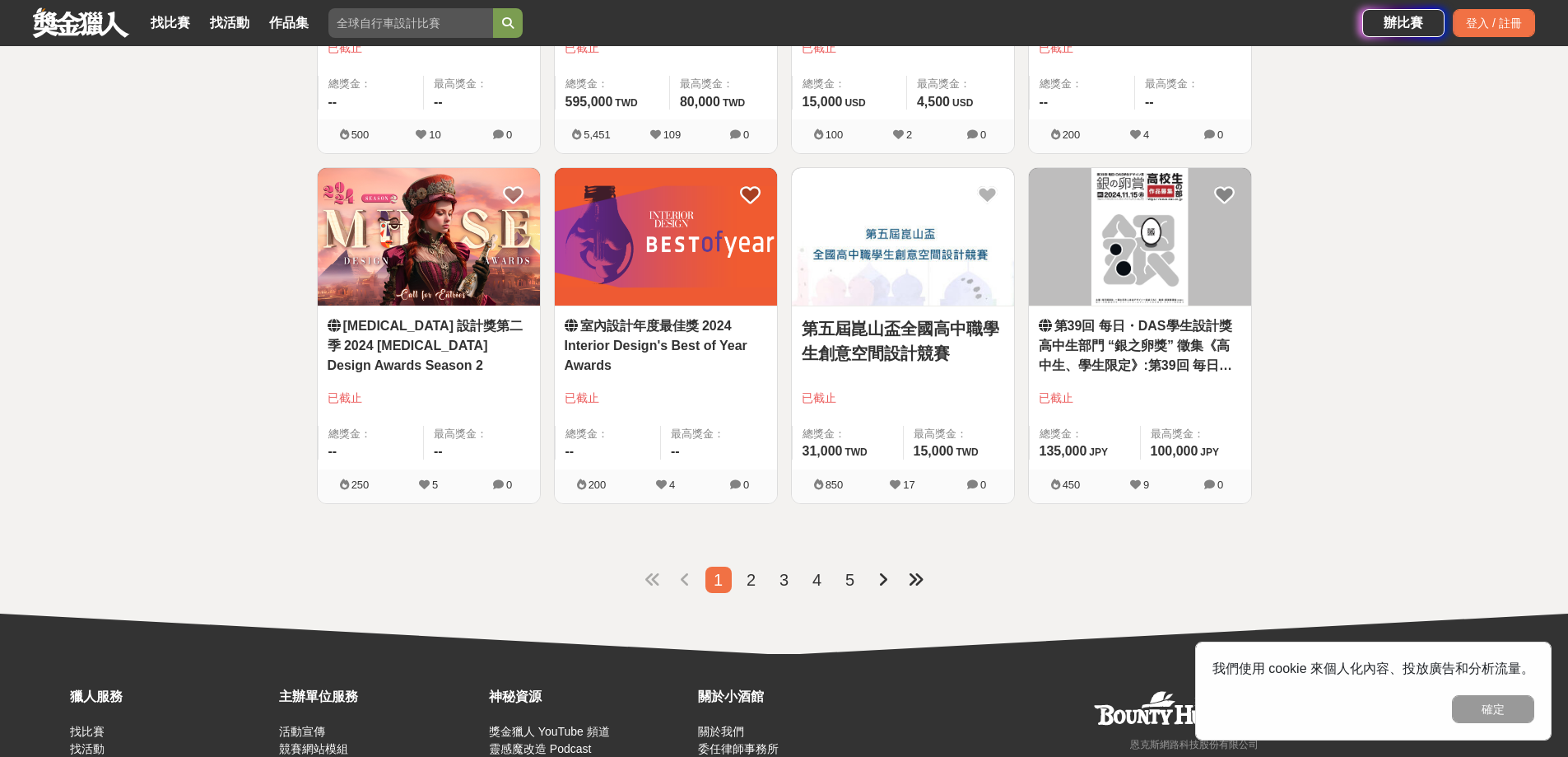
scroll to position [1963, 0]
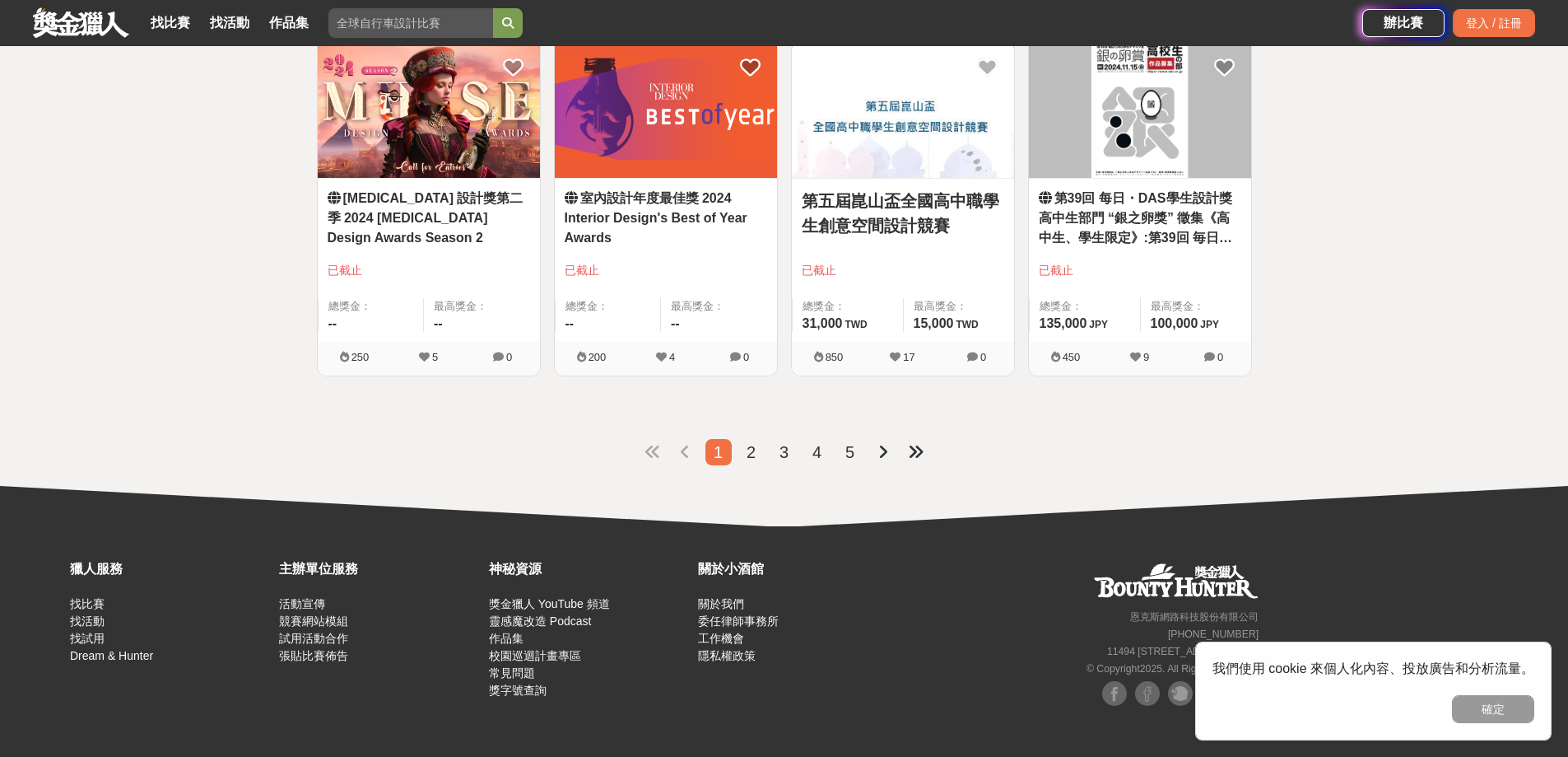
click at [752, 453] on span "2" at bounding box center [751, 452] width 9 height 18
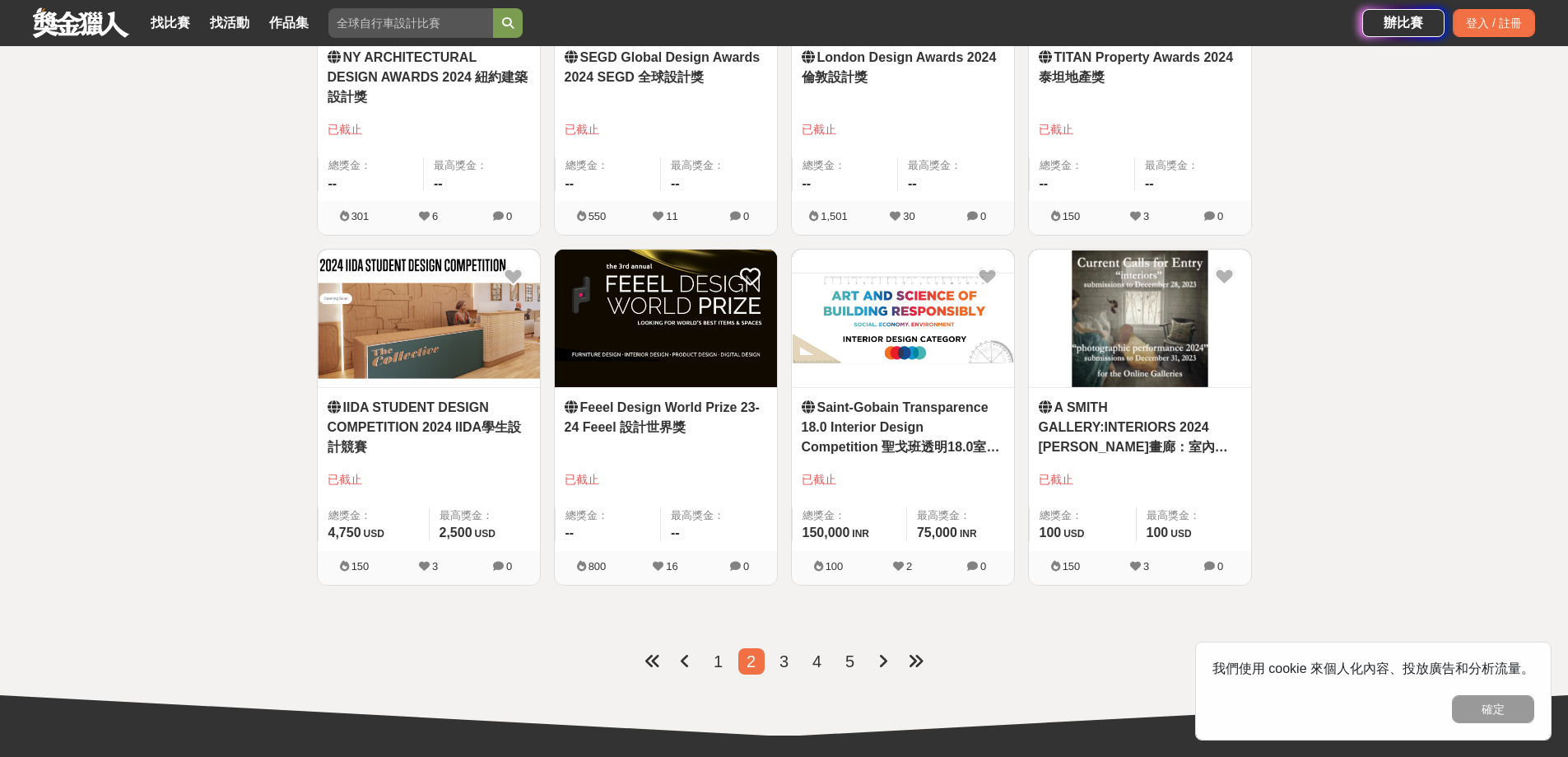
scroll to position [1963, 0]
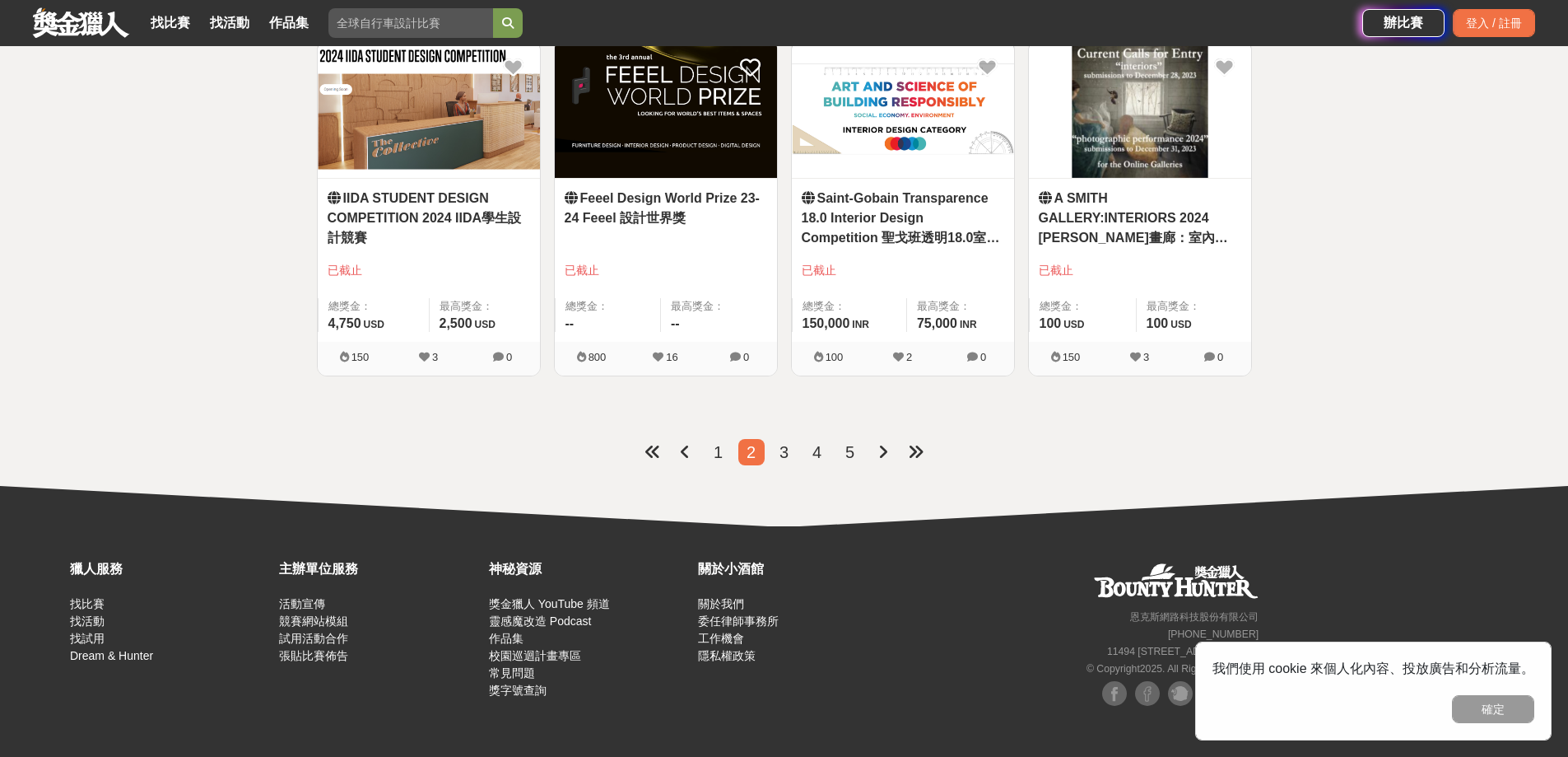
click at [782, 453] on span "3" at bounding box center [784, 452] width 9 height 18
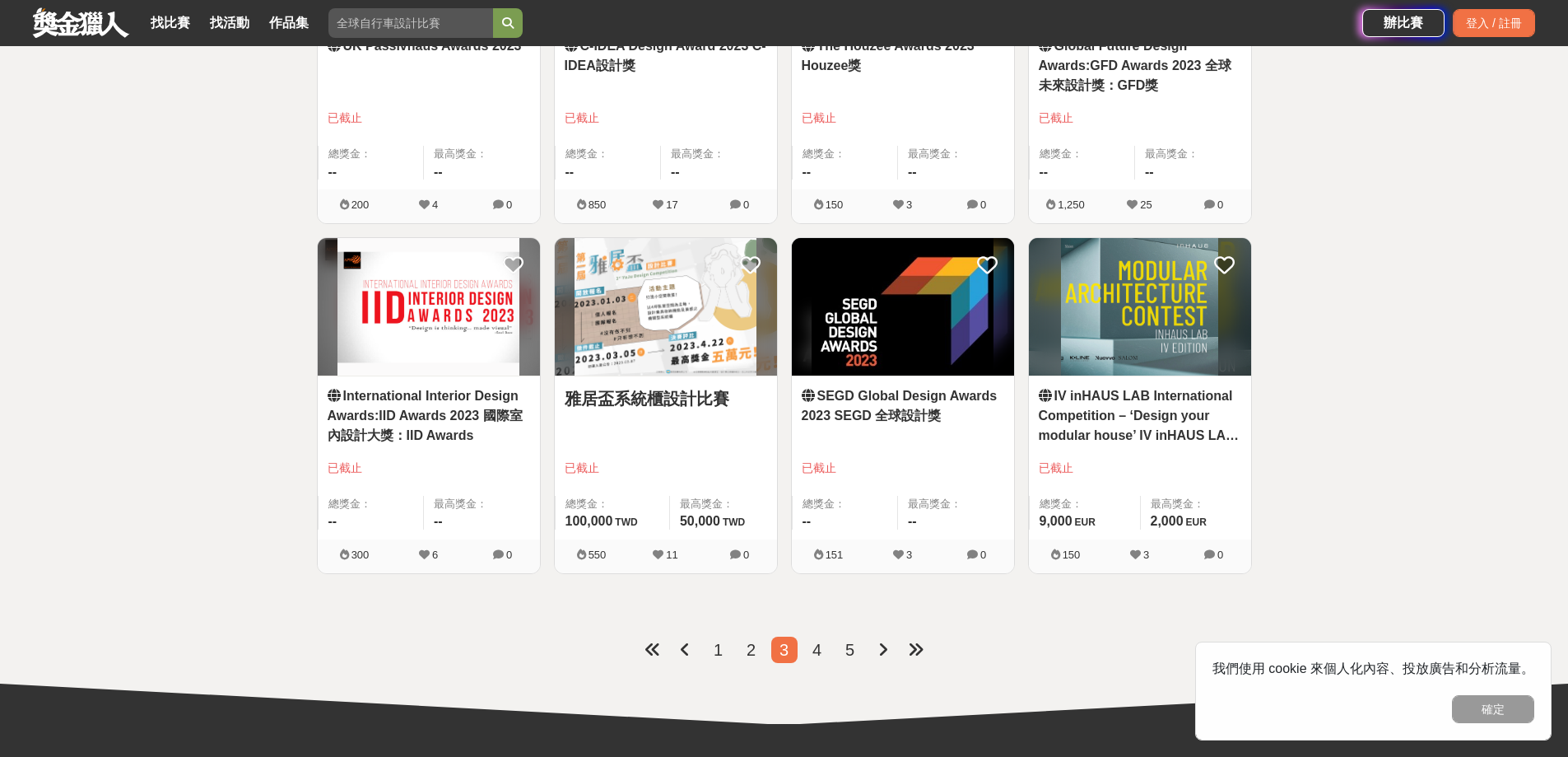
scroll to position [1963, 0]
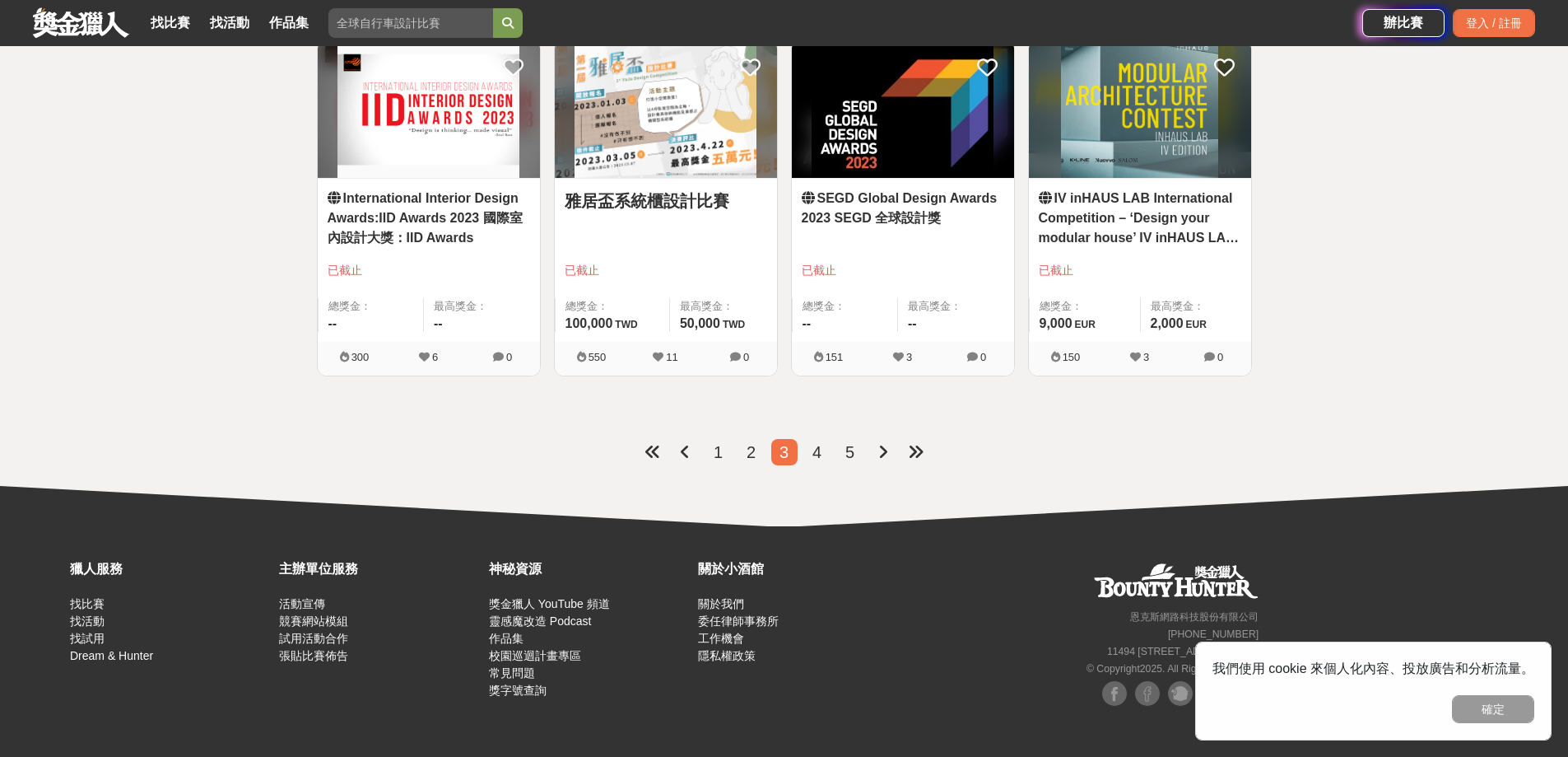
click at [817, 456] on span "4" at bounding box center [817, 452] width 9 height 18
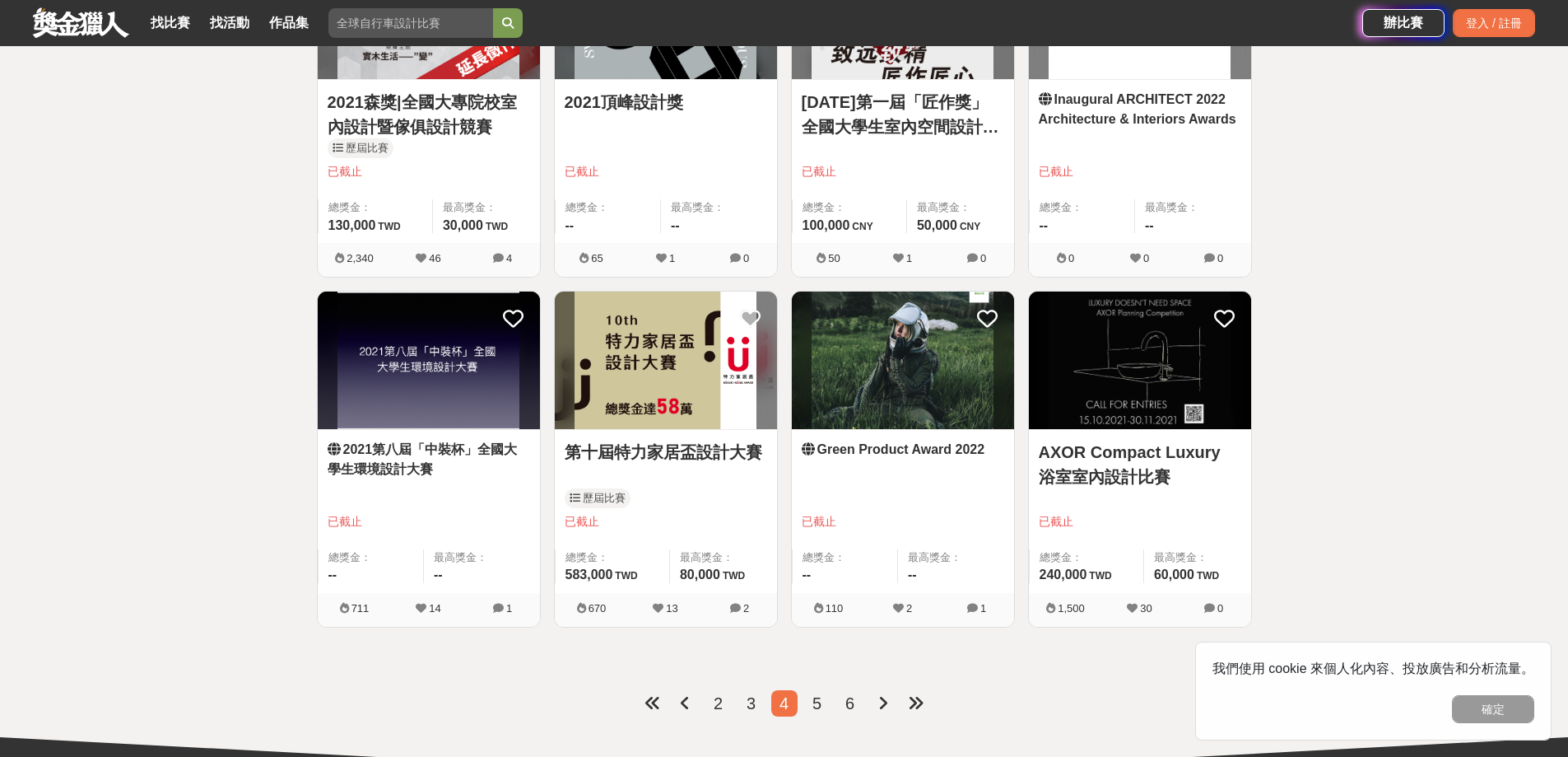
scroll to position [1963, 0]
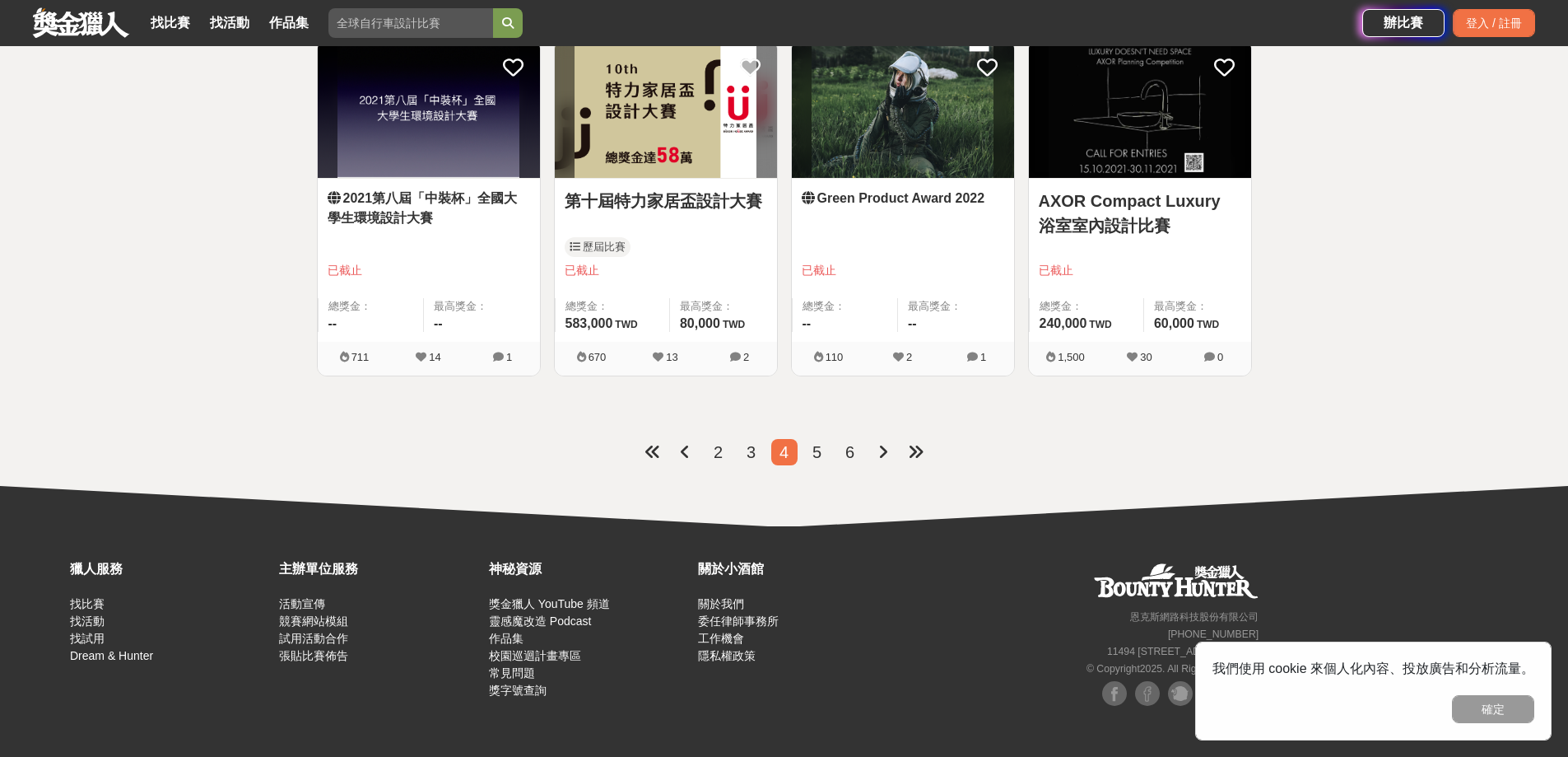
click at [826, 454] on li "5" at bounding box center [818, 452] width 27 height 27
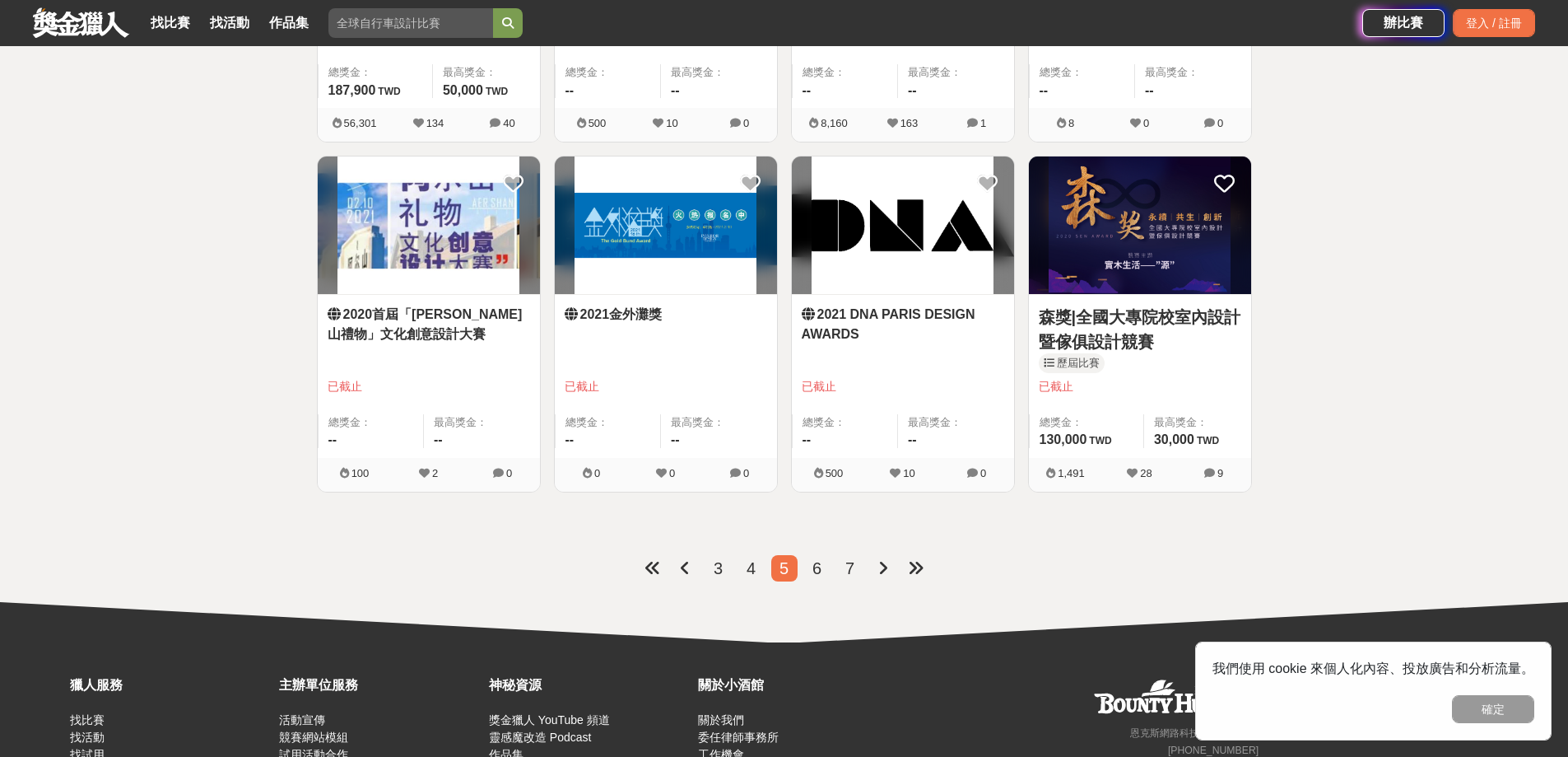
scroll to position [1963, 0]
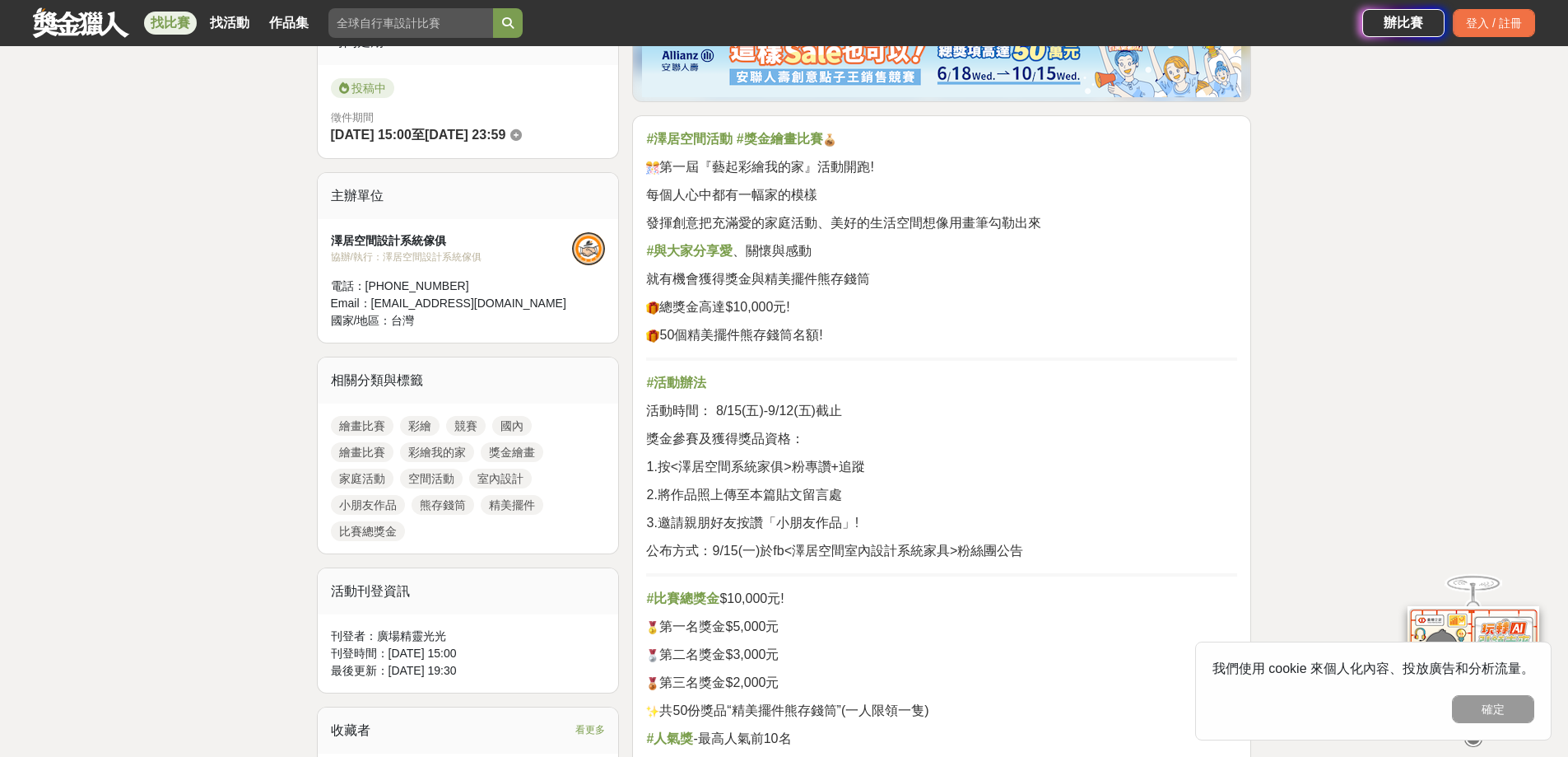
scroll to position [495, 0]
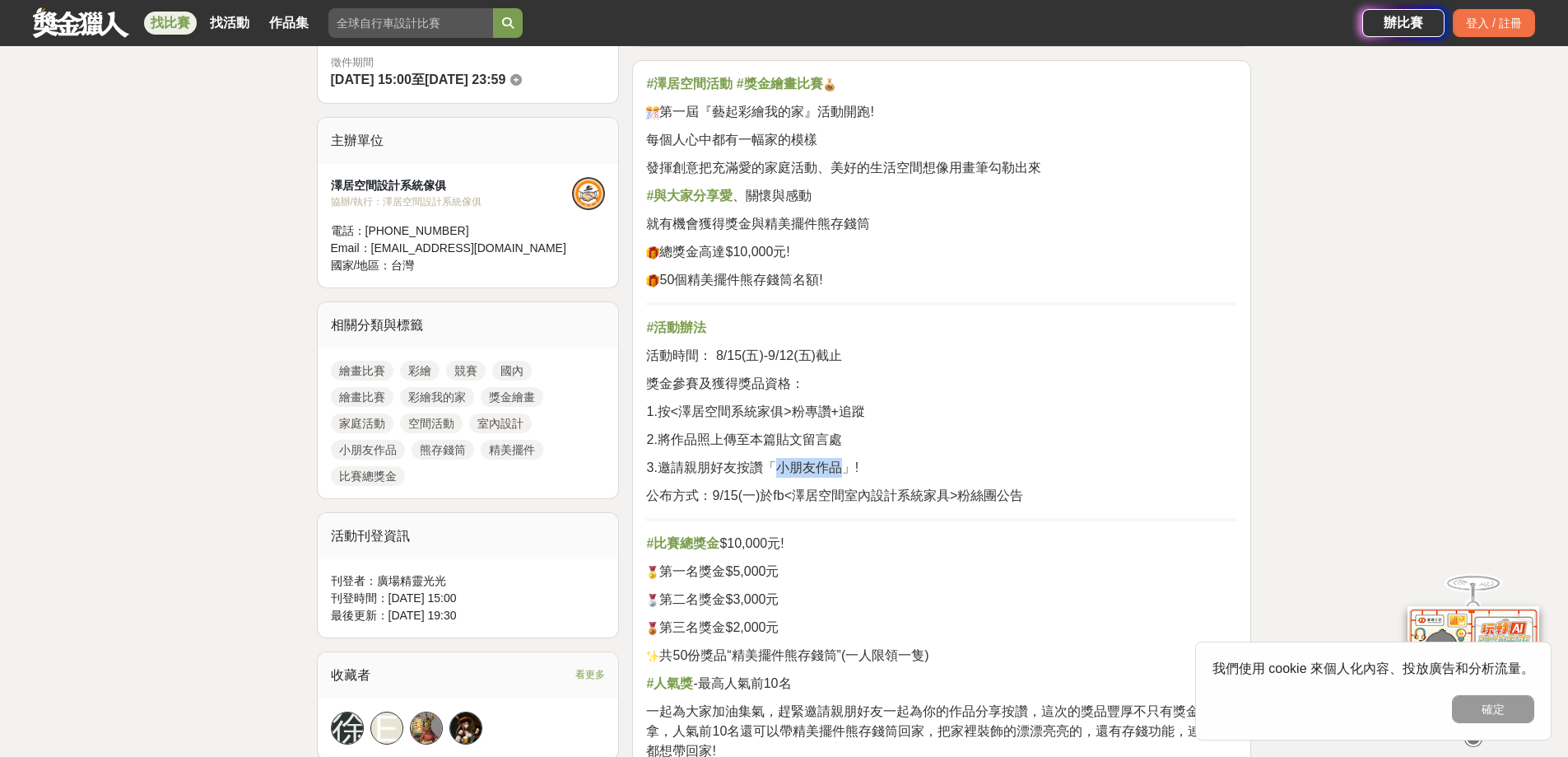
drag, startPoint x: 775, startPoint y: 470, endPoint x: 843, endPoint y: 465, distance: 68.2
click at [843, 465] on span "3.邀請親朋好友按讚「小朋友作品」!" at bounding box center [753, 467] width 213 height 14
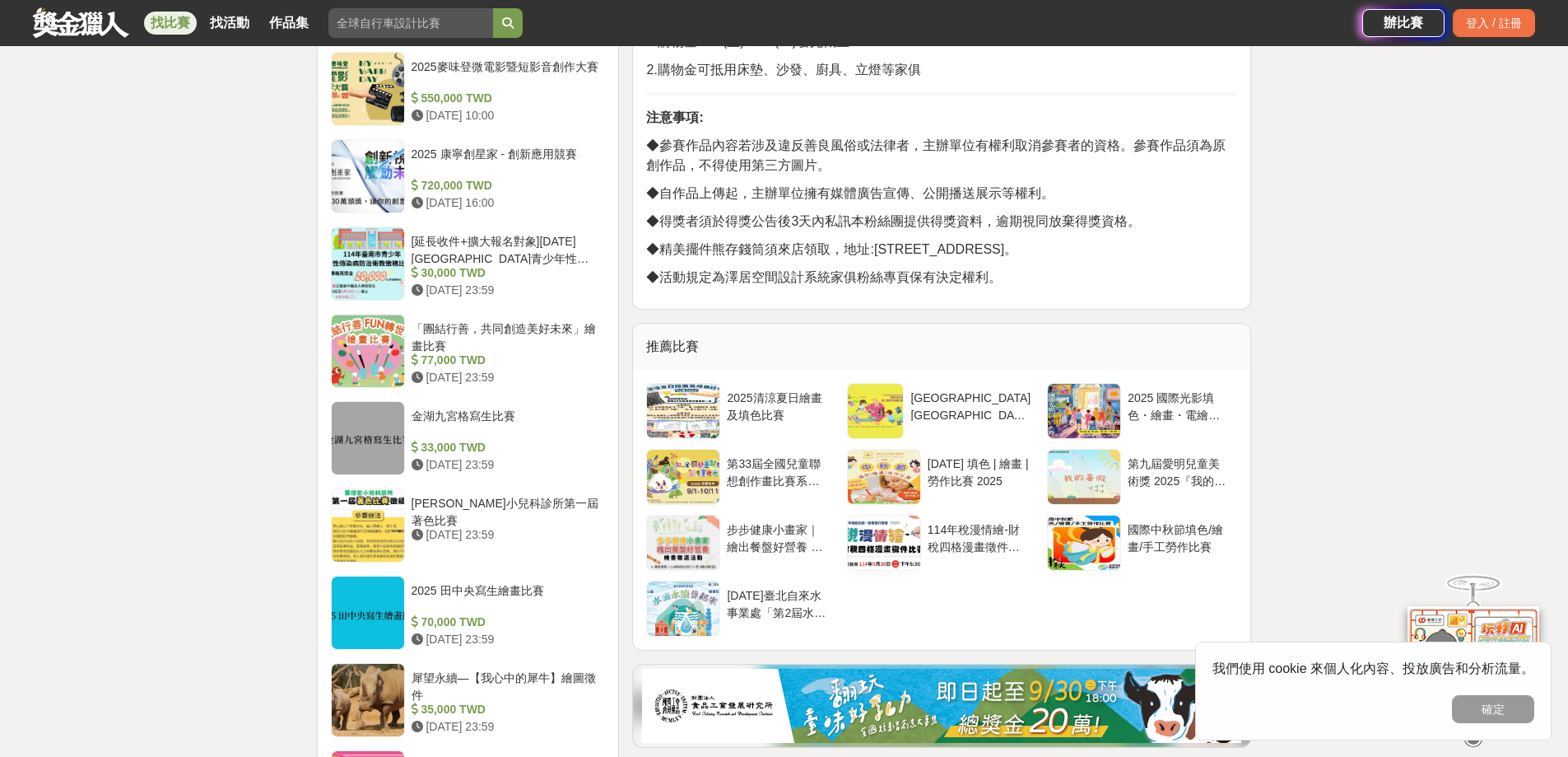
scroll to position [1483, 0]
